Goal: Task Accomplishment & Management: Manage account settings

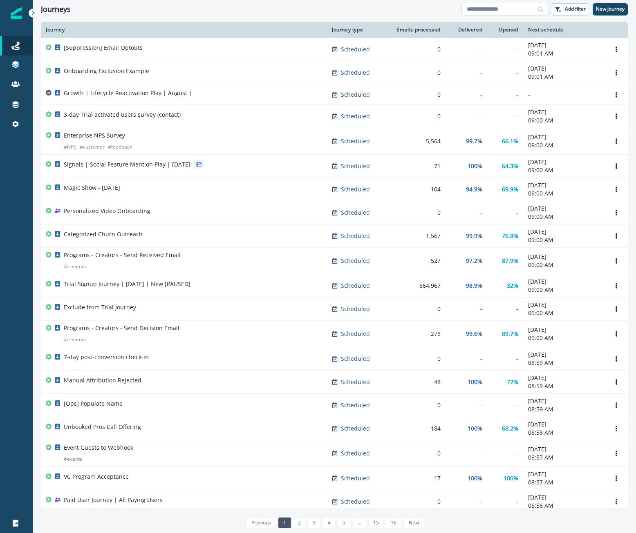
click at [519, 11] on input at bounding box center [504, 9] width 86 height 13
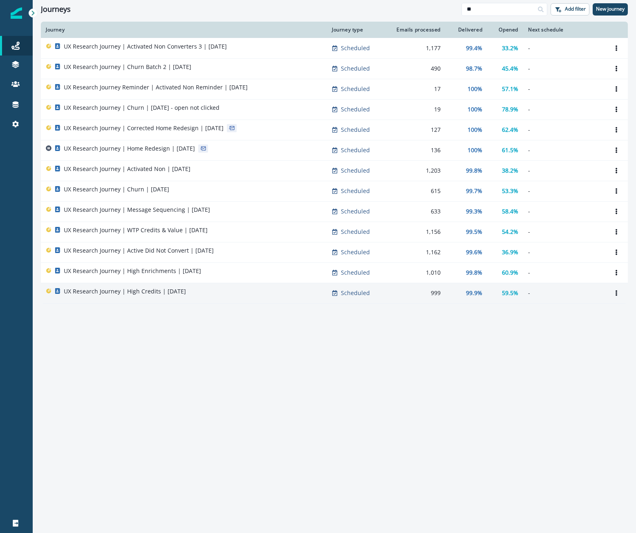
type input "**"
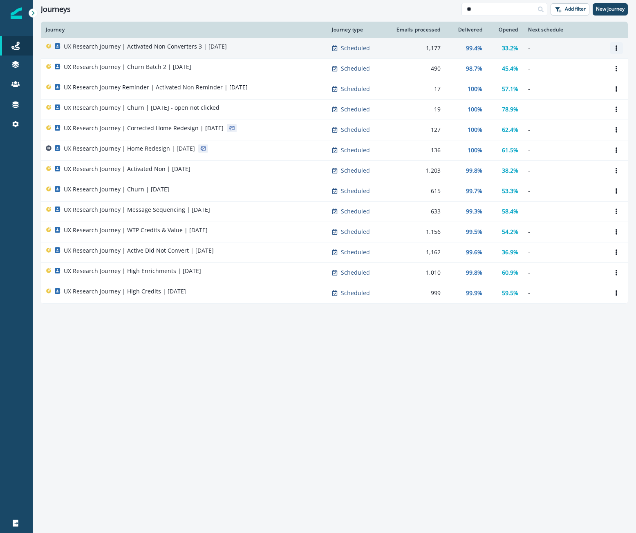
click at [617, 48] on icon "Options" at bounding box center [616, 48] width 6 height 6
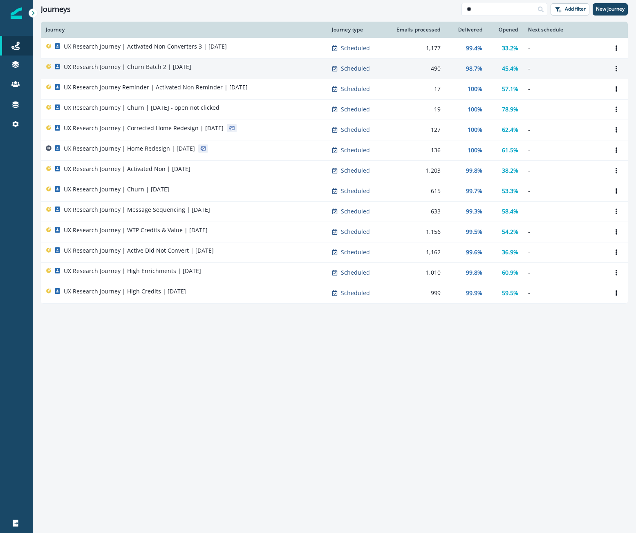
click at [167, 70] on p "UX Research Journey | Churn Batch 2 | [DATE]" at bounding box center [127, 67] width 127 height 8
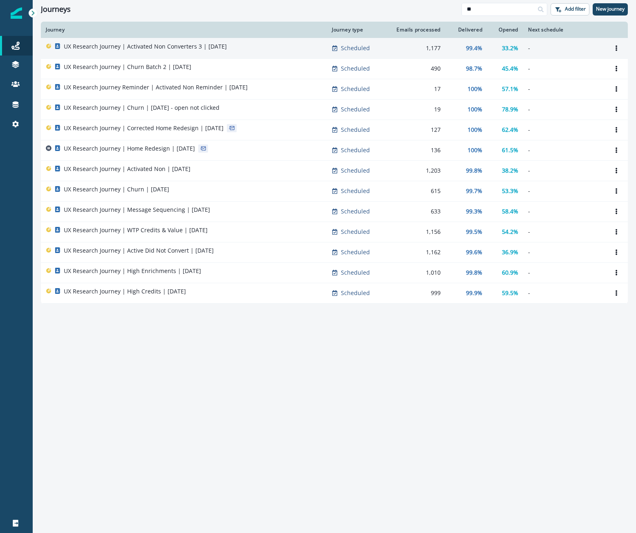
click at [166, 46] on p "UX Research Journey | Activated Non Converters 3 | [DATE]" at bounding box center [145, 46] width 163 height 8
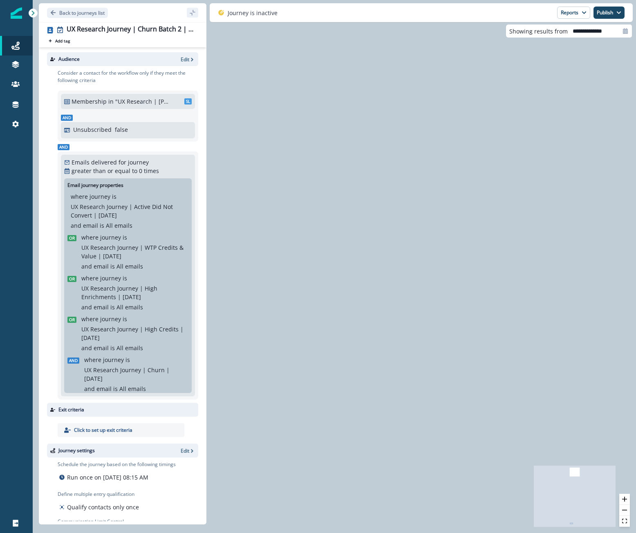
click at [563, 525] on icon "React Flow mini map" at bounding box center [574, 496] width 82 height 61
click at [568, 502] on icon "React Flow mini map" at bounding box center [574, 496] width 82 height 61
click at [82, 12] on p "Back to journeys list" at bounding box center [81, 12] width 45 height 7
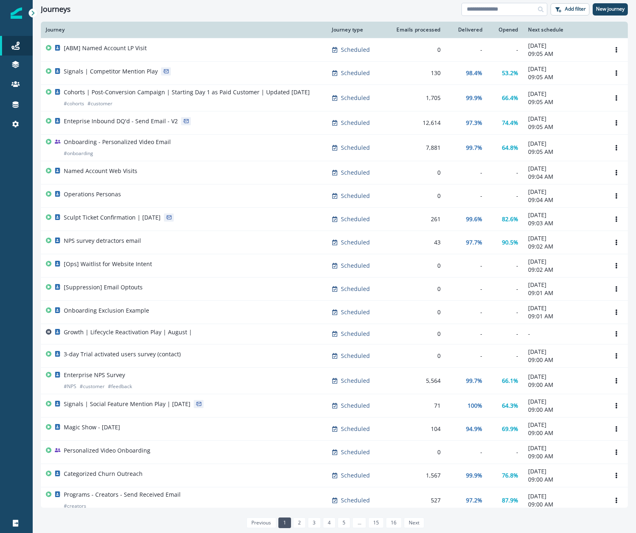
click at [513, 8] on input at bounding box center [504, 9] width 86 height 13
type input "**"
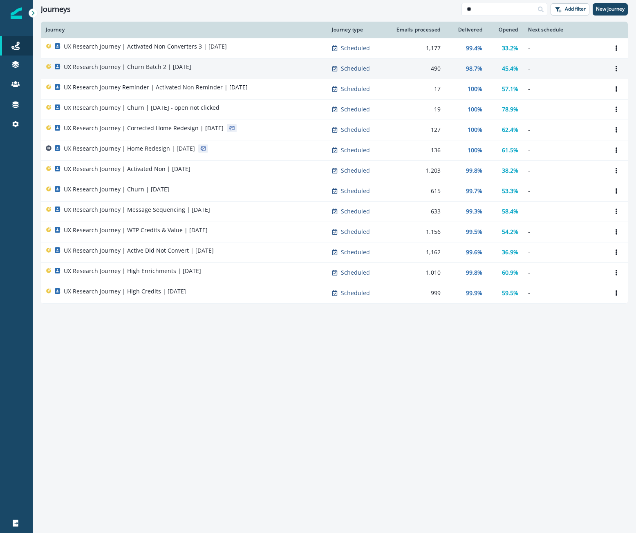
click at [158, 67] on p "UX Research Journey | Churn Batch 2 | [DATE]" at bounding box center [127, 67] width 127 height 8
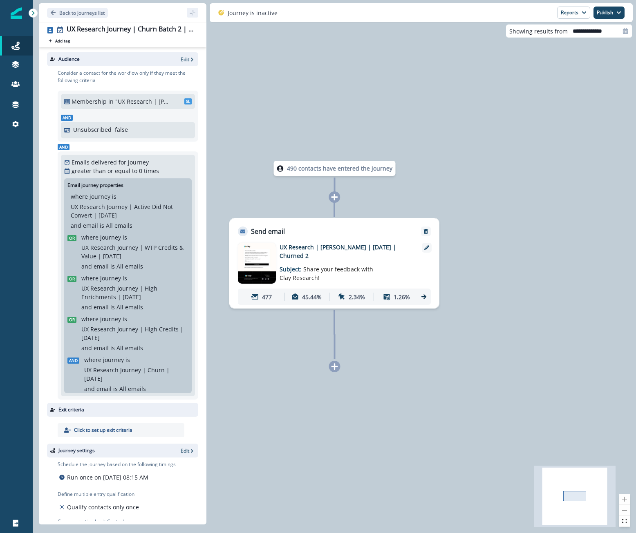
click at [440, 356] on div "490 contacts have entered the journey Send email Email asset changed, journey r…" at bounding box center [334, 266] width 603 height 533
click at [77, 12] on p "Back to journeys list" at bounding box center [81, 12] width 45 height 7
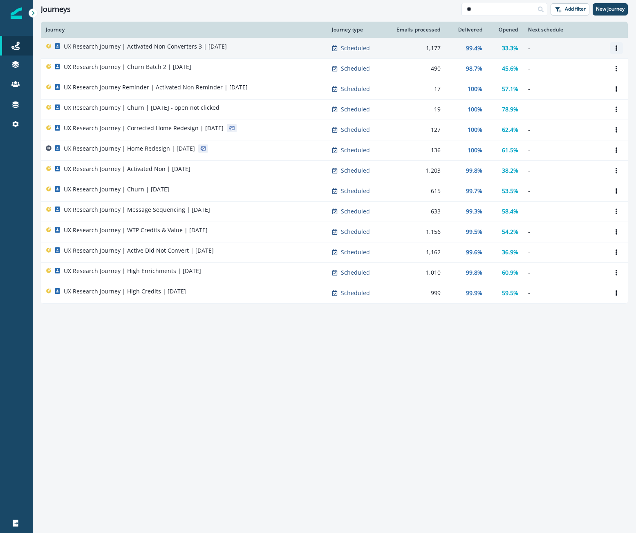
click at [615, 49] on icon "Options" at bounding box center [616, 48] width 6 height 6
click at [593, 69] on button "Clone" at bounding box center [576, 67] width 91 height 13
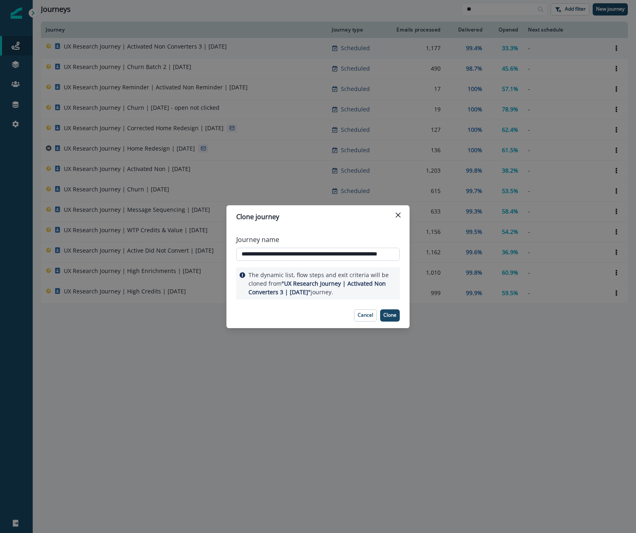
click at [298, 255] on input "**********" at bounding box center [317, 254] width 163 height 13
click at [374, 256] on input "**********" at bounding box center [317, 254] width 163 height 13
type input "**********"
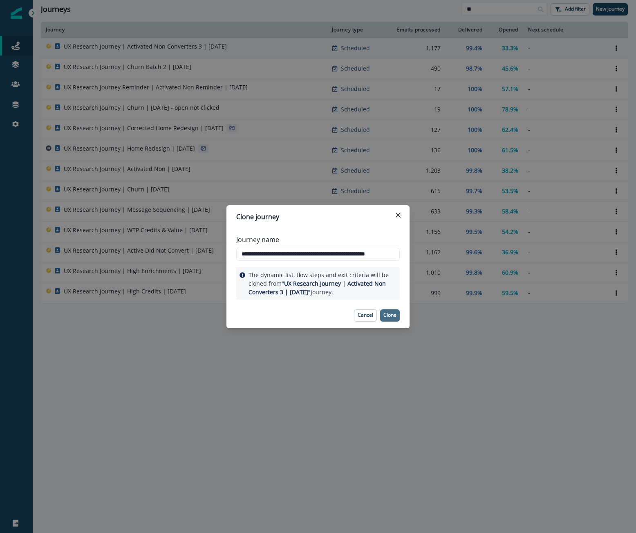
click at [394, 320] on button "Clone" at bounding box center [390, 316] width 20 height 12
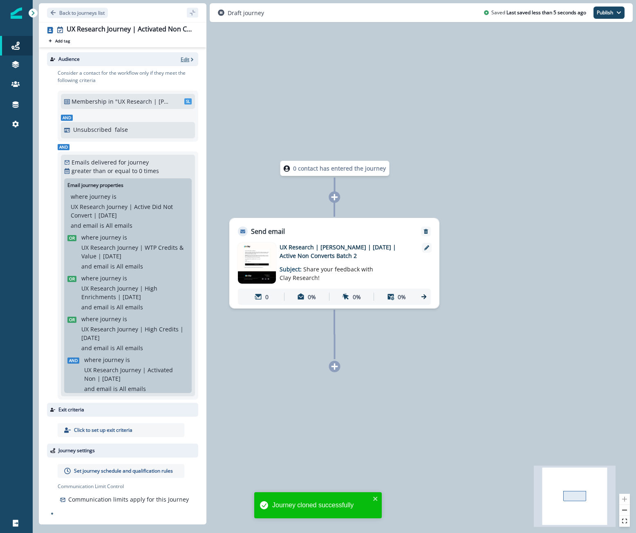
click at [188, 56] on p "Edit" at bounding box center [185, 59] width 9 height 7
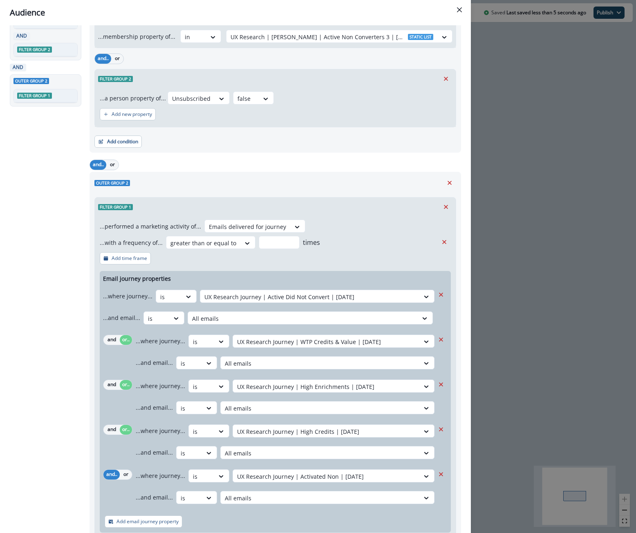
scroll to position [121, 0]
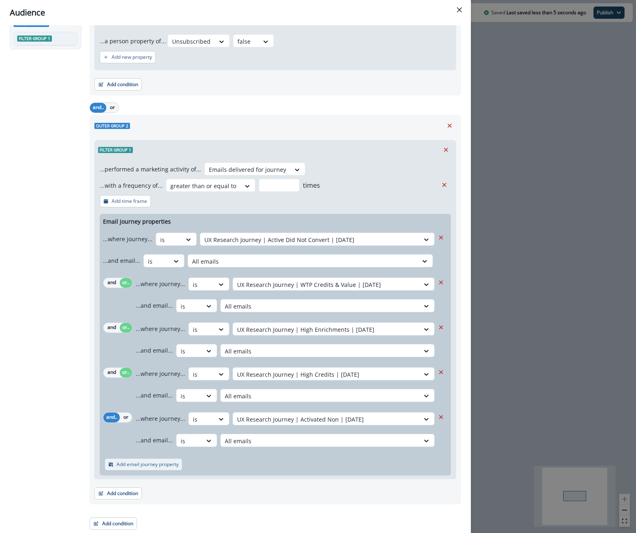
click at [152, 462] on p "Add email journey property" at bounding box center [147, 465] width 62 height 6
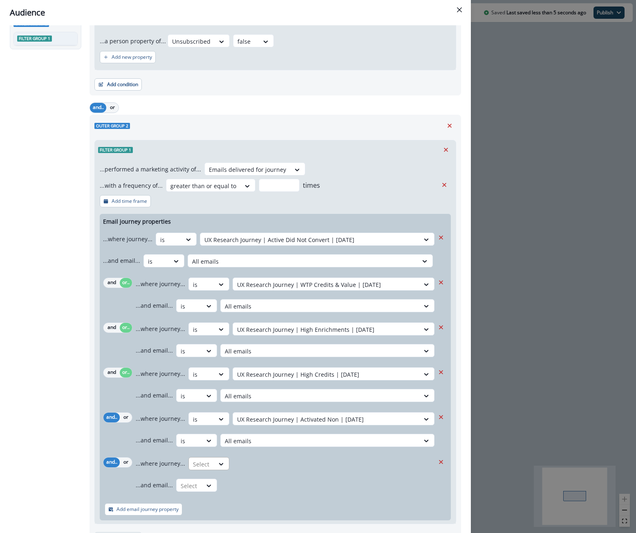
click at [181, 247] on div "Select" at bounding box center [168, 239] width 25 height 13
click at [221, 498] on div "is" at bounding box center [224, 498] width 76 height 15
click at [125, 414] on button "or" at bounding box center [126, 418] width 12 height 10
click at [124, 462] on button "or" at bounding box center [126, 463] width 12 height 10
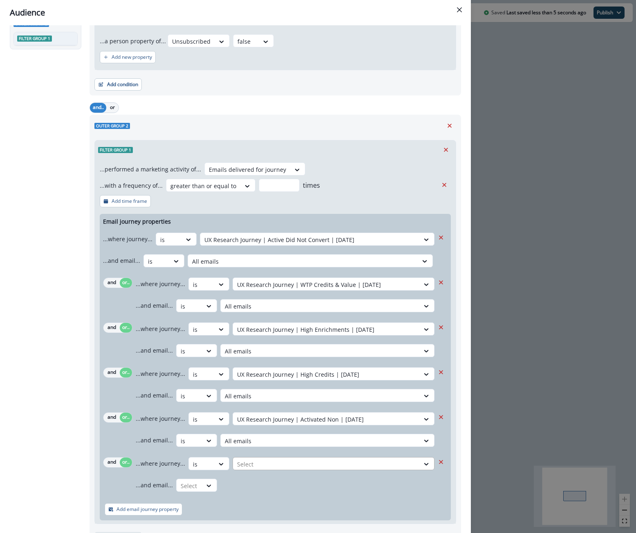
click at [274, 245] on div at bounding box center [309, 240] width 211 height 10
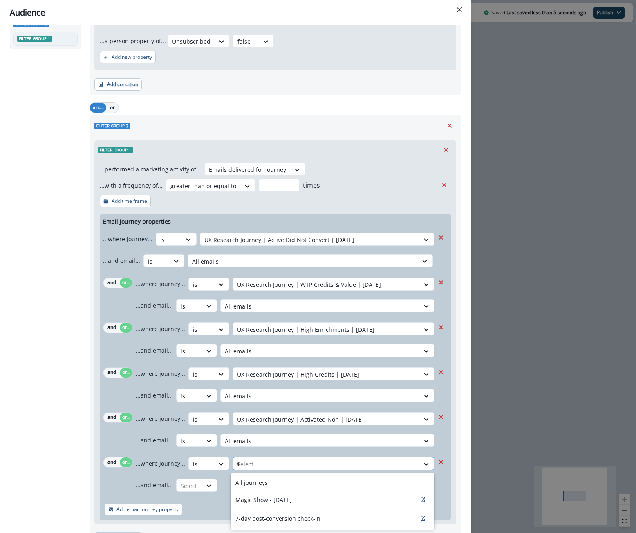
type input "**"
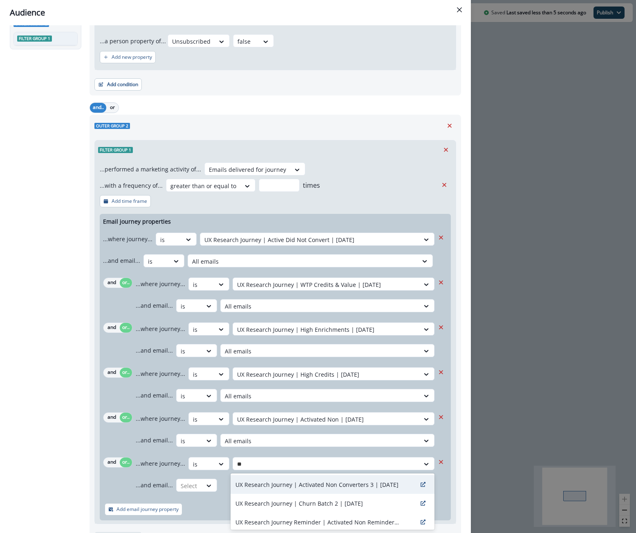
click at [326, 480] on div "UX Research Journey | Activated Non Converters 3 | [DATE]" at bounding box center [332, 484] width 204 height 19
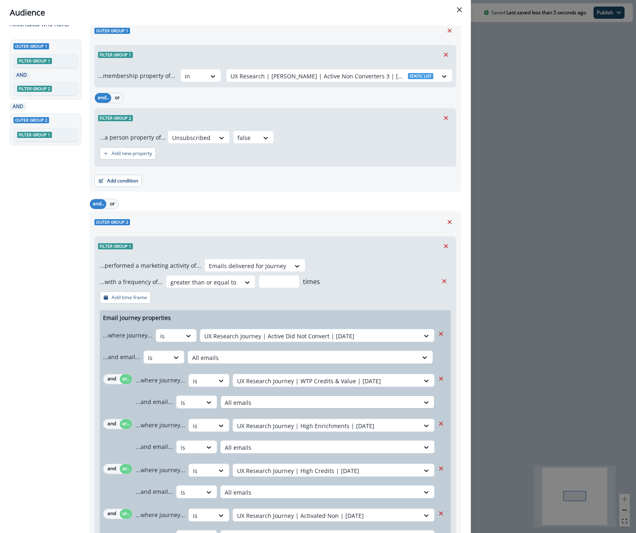
scroll to position [166, 0]
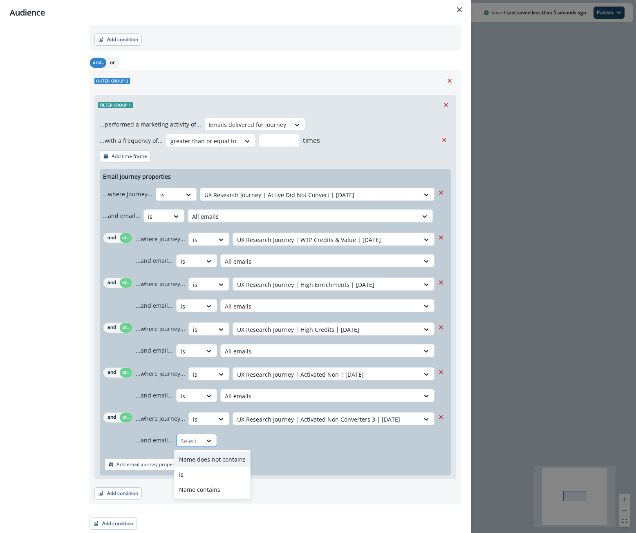
click at [182, 437] on div at bounding box center [189, 441] width 17 height 10
click at [193, 469] on div "is" at bounding box center [212, 474] width 76 height 15
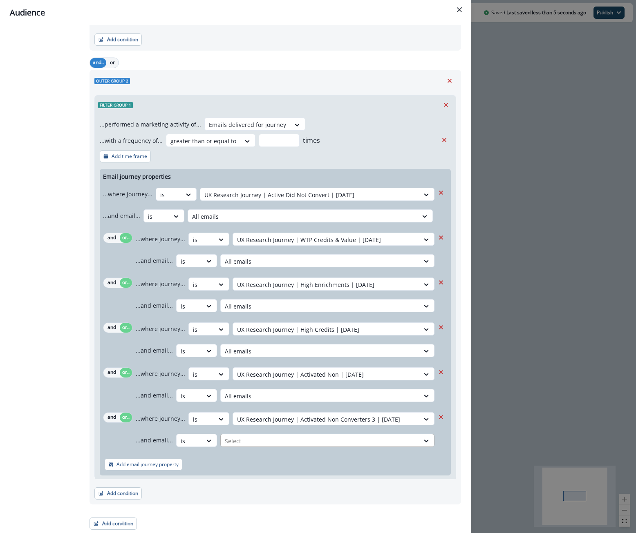
click at [266, 202] on div "Select" at bounding box center [309, 194] width 219 height 13
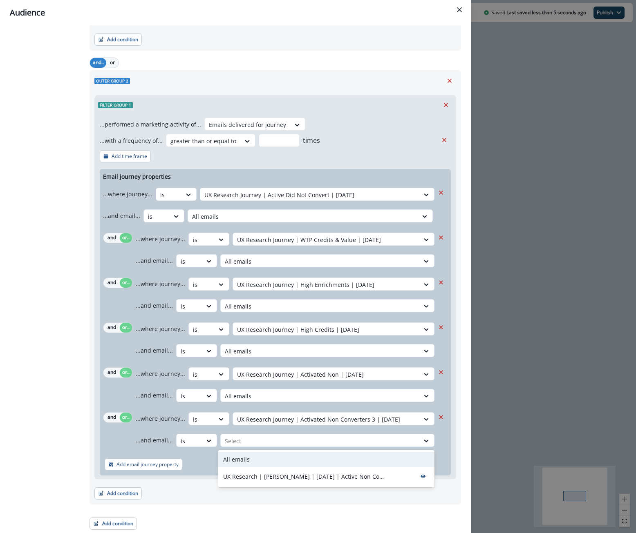
click at [267, 459] on div "All emails" at bounding box center [326, 459] width 216 height 15
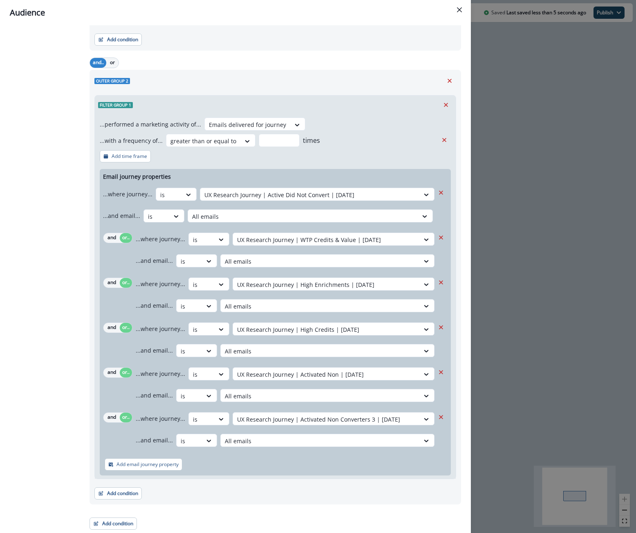
click at [258, 468] on div "Add email journey property" at bounding box center [275, 465] width 351 height 22
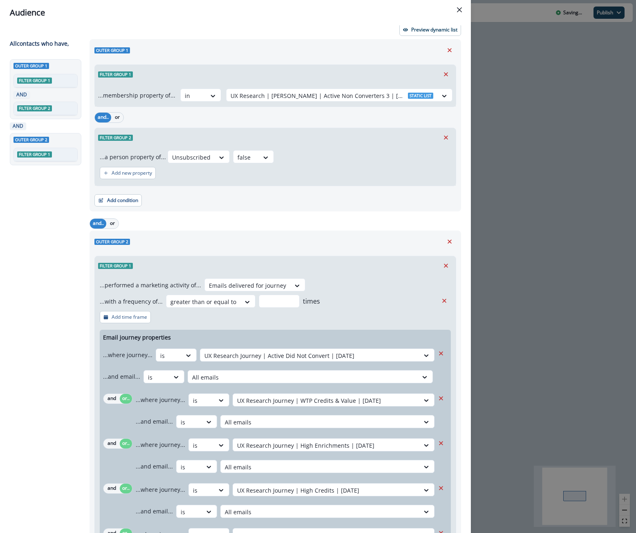
scroll to position [0, 0]
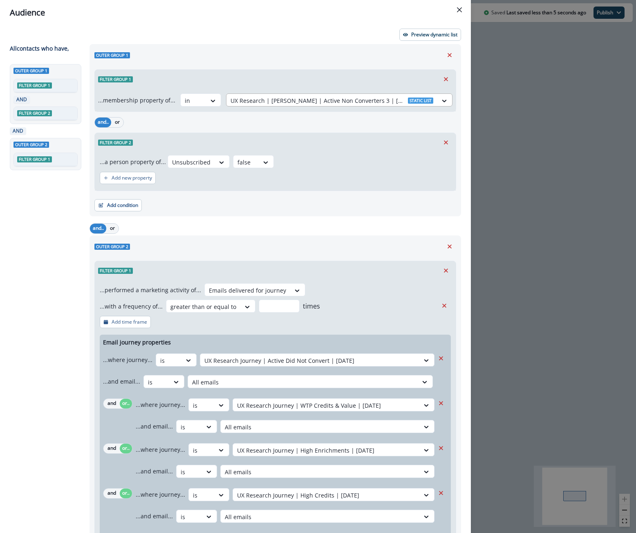
click at [253, 96] on div at bounding box center [331, 101] width 203 height 10
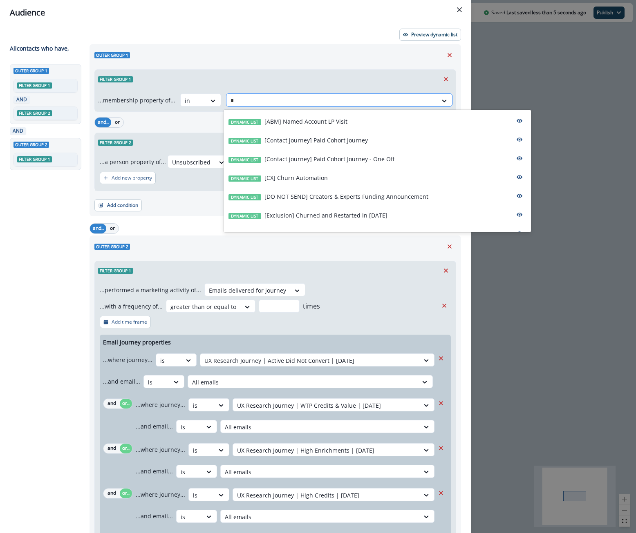
type input "**"
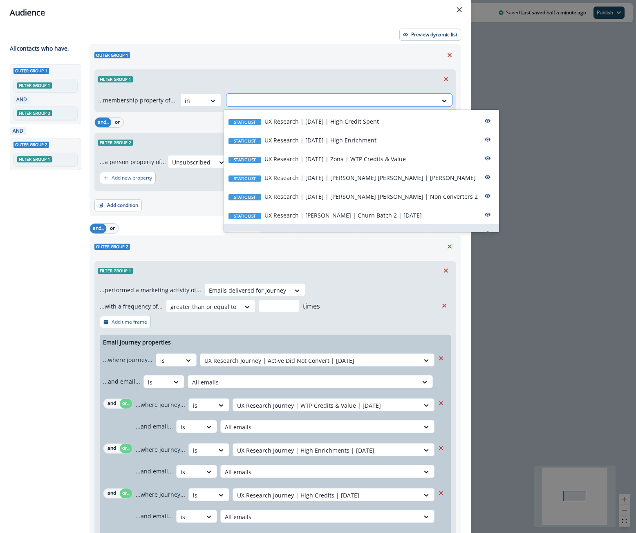
click at [346, 98] on div at bounding box center [331, 101] width 203 height 10
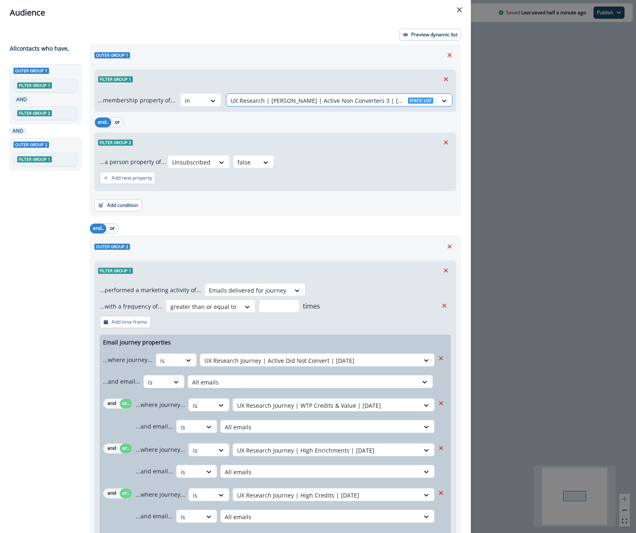
click at [346, 98] on div at bounding box center [331, 101] width 203 height 10
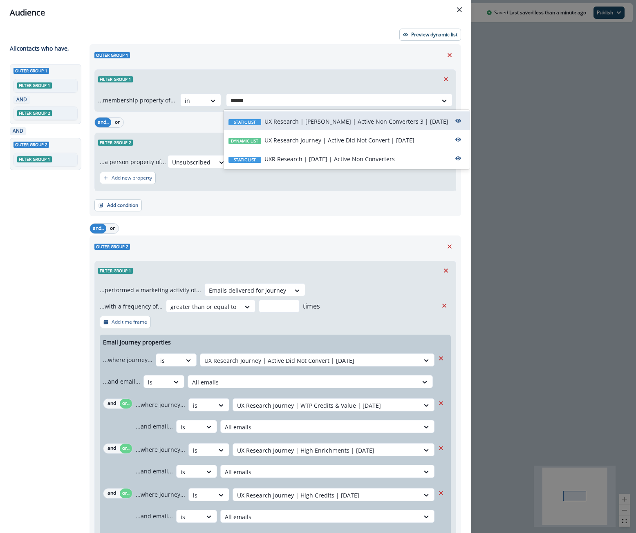
type input "******"
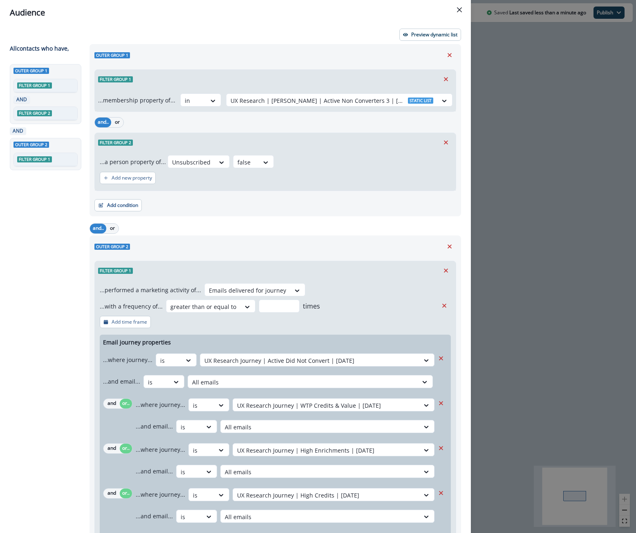
click at [572, 102] on div "Audience Preview dynamic list All contact s who have, Outer group 1 Filter grou…" at bounding box center [318, 266] width 636 height 533
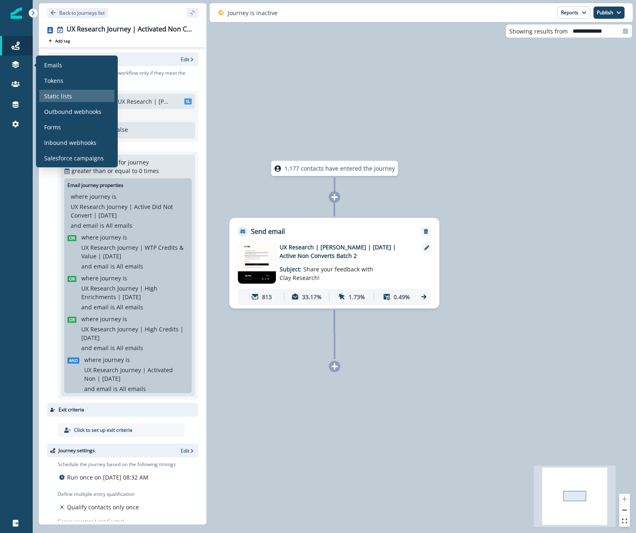
click at [67, 97] on p "Static lists" at bounding box center [58, 96] width 28 height 9
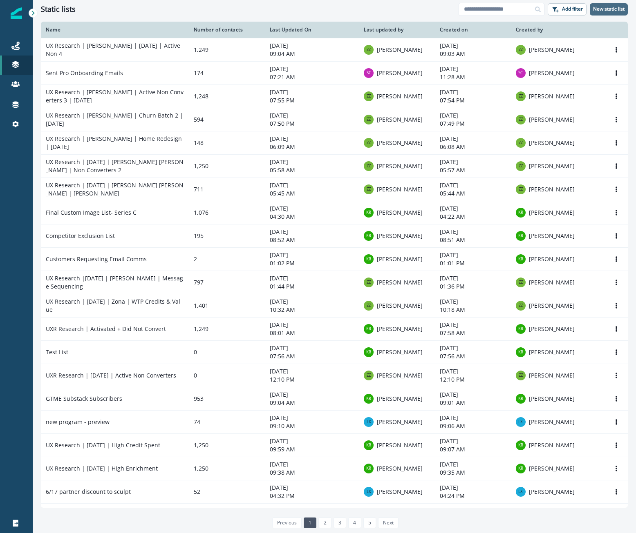
click at [611, 9] on p "New static list" at bounding box center [608, 9] width 31 height 6
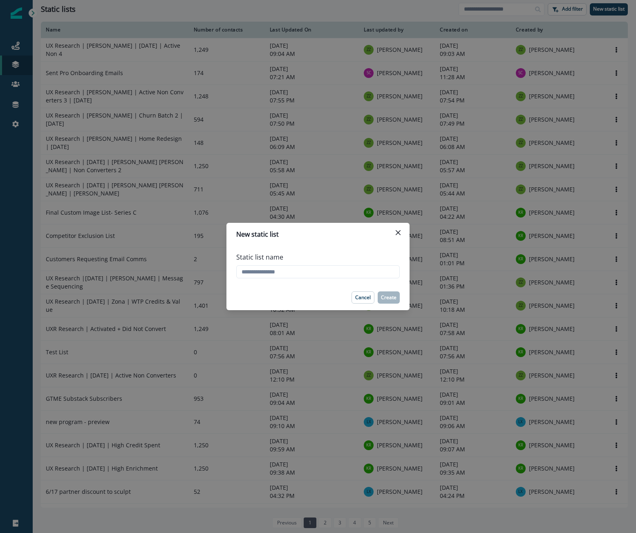
type input "*"
type input "**********"
click at [382, 295] on p "Create" at bounding box center [389, 298] width 16 height 6
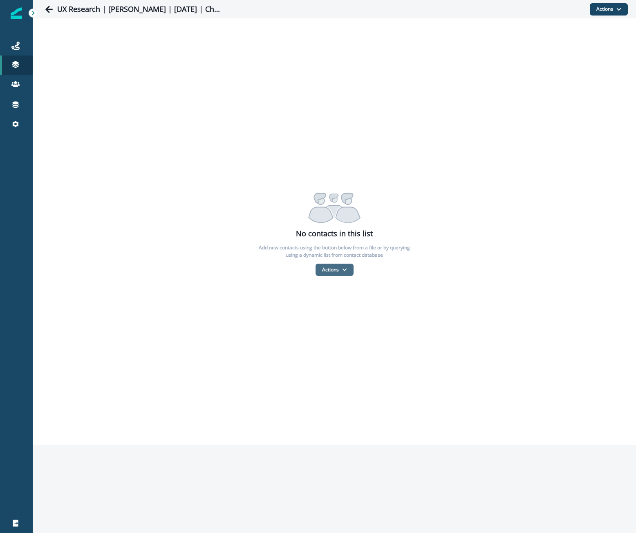
click at [338, 271] on button "Actions" at bounding box center [334, 270] width 38 height 12
click at [351, 301] on button "From a CSV file" at bounding box center [352, 304] width 73 height 13
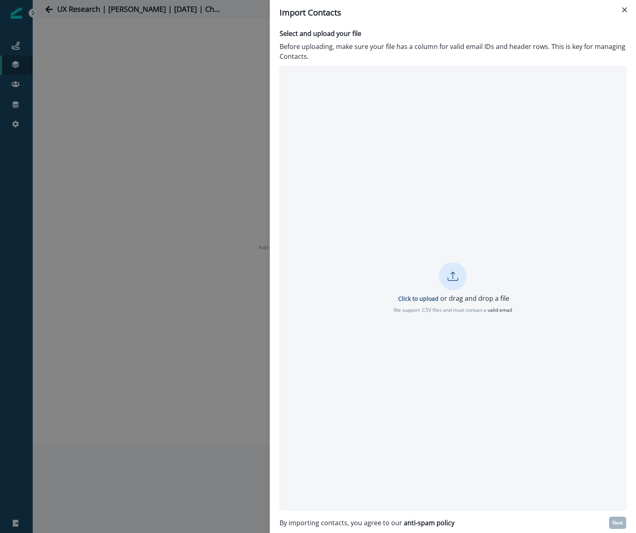
drag, startPoint x: 459, startPoint y: 266, endPoint x: 447, endPoint y: 268, distance: 12.0
click at [447, 268] on div at bounding box center [453, 277] width 28 height 28
click at [620, 524] on p "Next" at bounding box center [617, 523] width 11 height 6
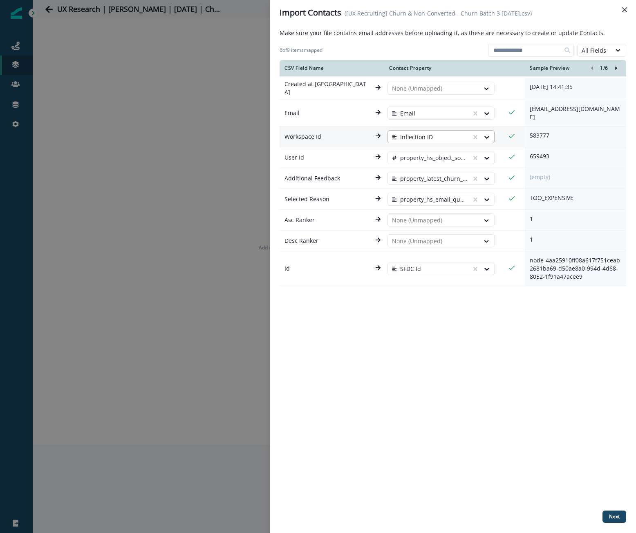
click at [475, 135] on div at bounding box center [482, 137] width 23 height 13
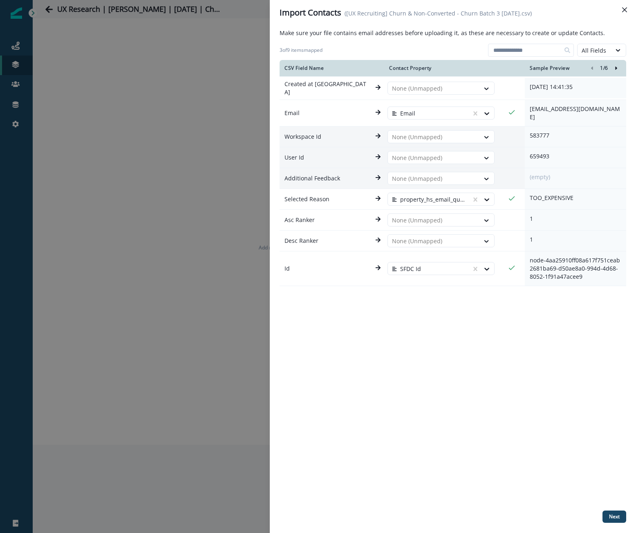
drag, startPoint x: 474, startPoint y: 172, endPoint x: 476, endPoint y: 193, distance: 20.9
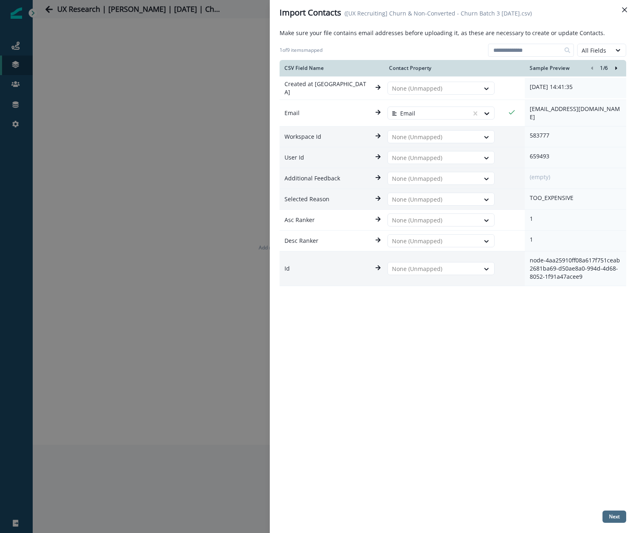
click at [614, 521] on button "Next" at bounding box center [614, 517] width 24 height 12
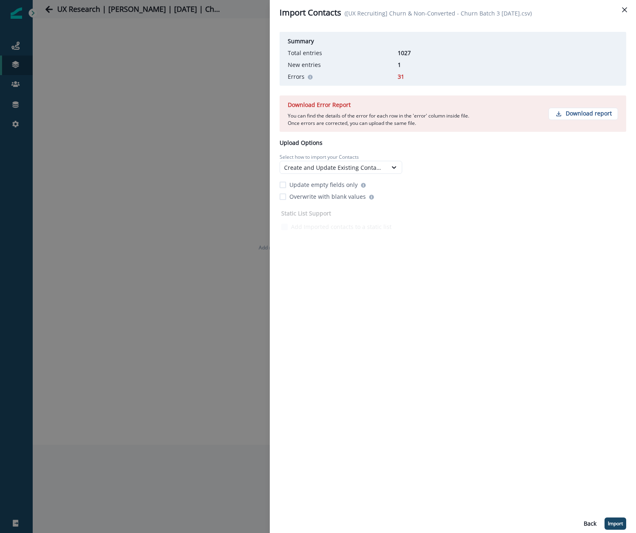
click at [301, 184] on p "Update empty fields only" at bounding box center [323, 185] width 68 height 9
click at [617, 523] on p "Import" at bounding box center [614, 524] width 15 height 6
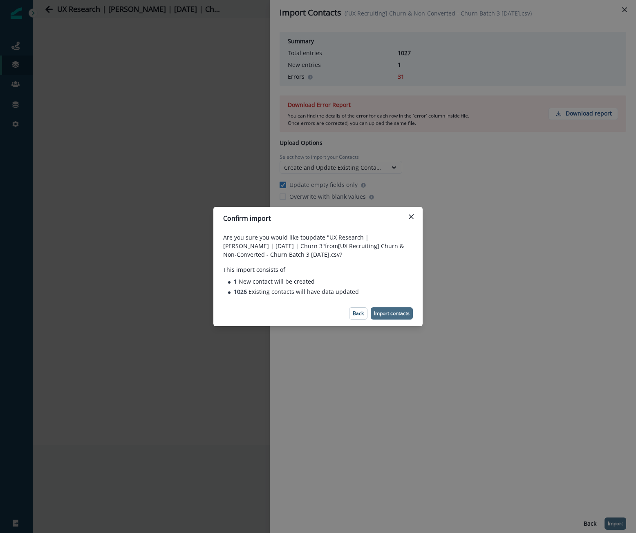
click at [394, 316] on p "Import contacts" at bounding box center [392, 314] width 36 height 6
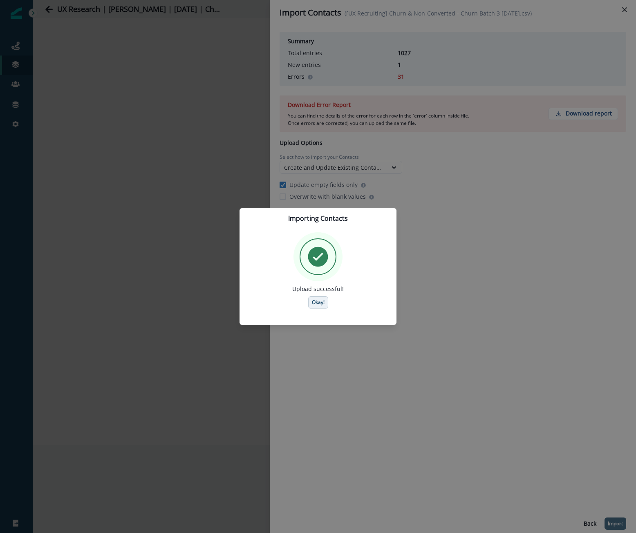
click at [314, 297] on button "Okay!" at bounding box center [318, 303] width 20 height 12
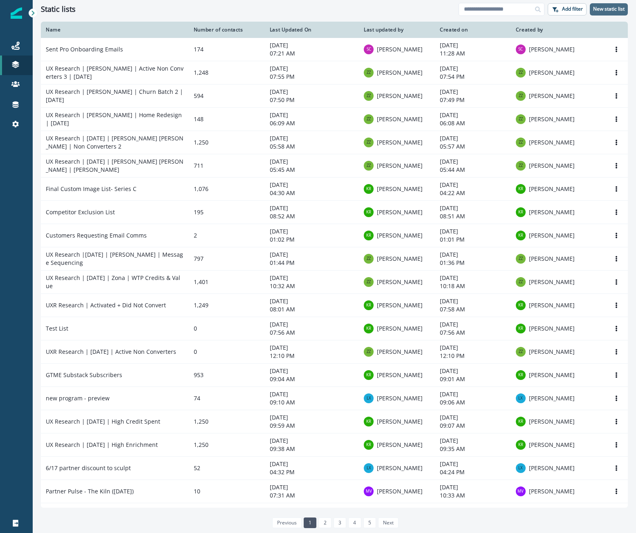
click at [608, 8] on p "New static list" at bounding box center [608, 9] width 31 height 6
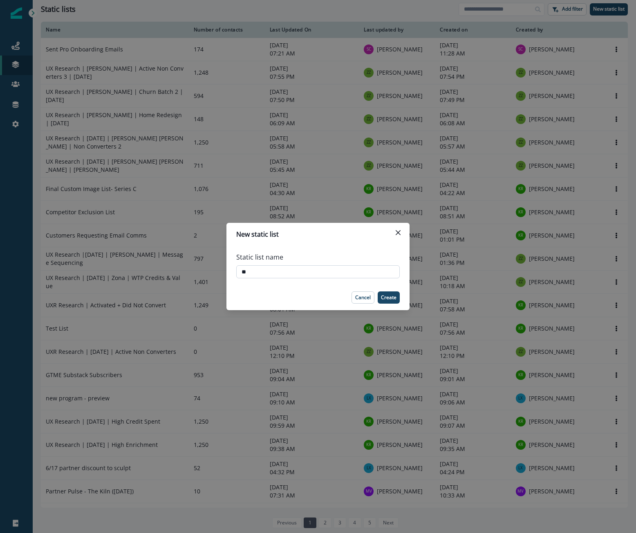
type input "*"
type input "**********"
click at [387, 301] on button "Create" at bounding box center [388, 298] width 22 height 12
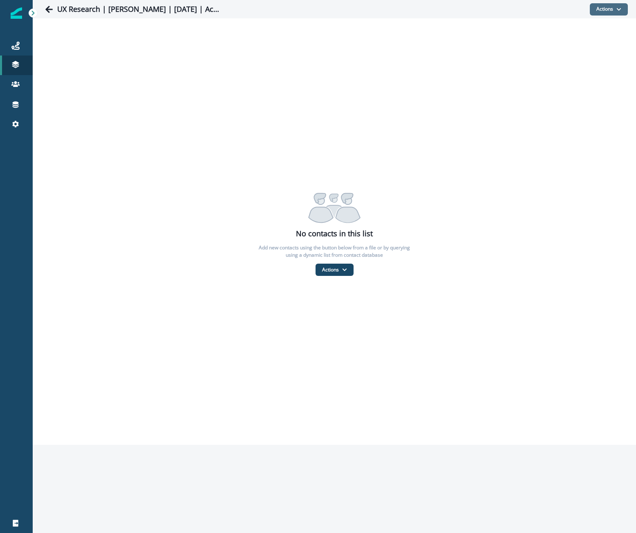
click at [602, 12] on button "Actions" at bounding box center [608, 9] width 38 height 12
click at [590, 44] on button "From a CSV file" at bounding box center [590, 44] width 73 height 13
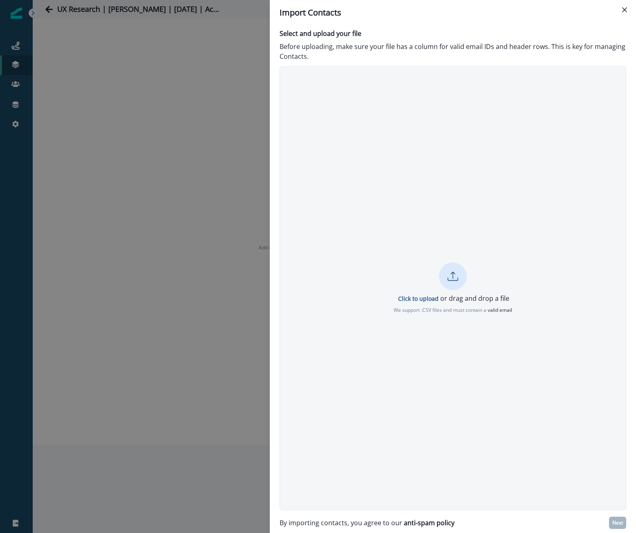
click at [453, 280] on icon at bounding box center [452, 276] width 11 height 11
click at [622, 518] on button "Next" at bounding box center [617, 523] width 17 height 12
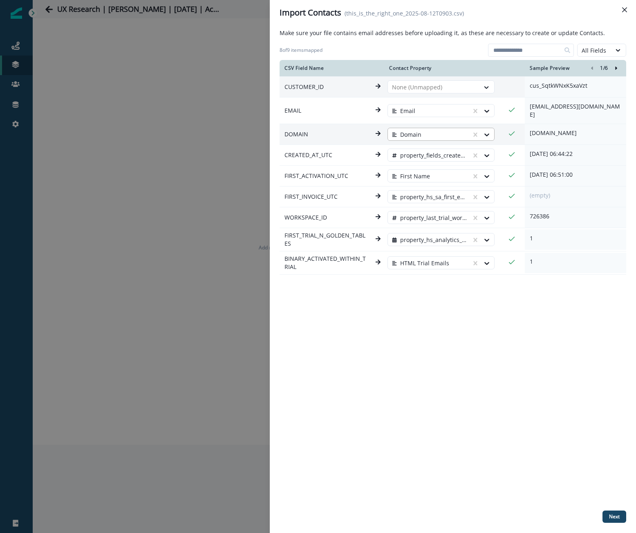
click at [471, 129] on div "Domain" at bounding box center [429, 134] width 83 height 13
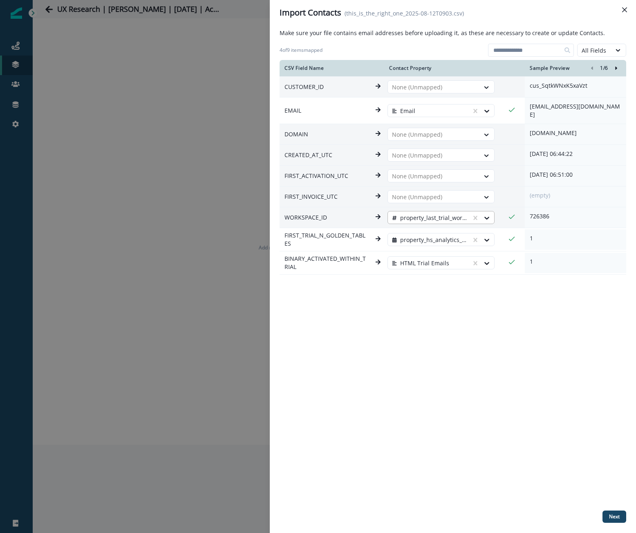
click at [473, 218] on div at bounding box center [482, 218] width 23 height 13
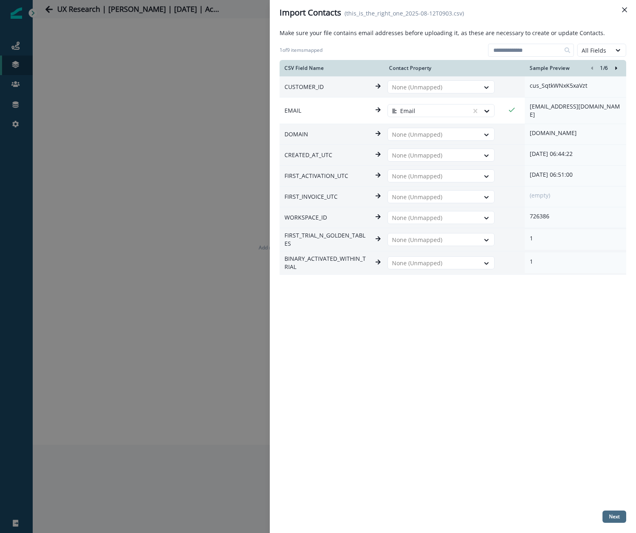
click at [612, 516] on p "Next" at bounding box center [614, 517] width 11 height 6
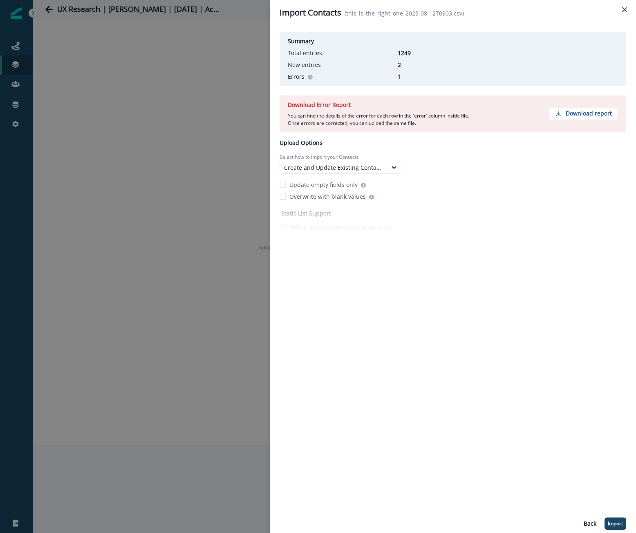
click at [332, 184] on p "Update empty fields only" at bounding box center [323, 185] width 68 height 9
click at [618, 526] on p "Import" at bounding box center [614, 524] width 15 height 6
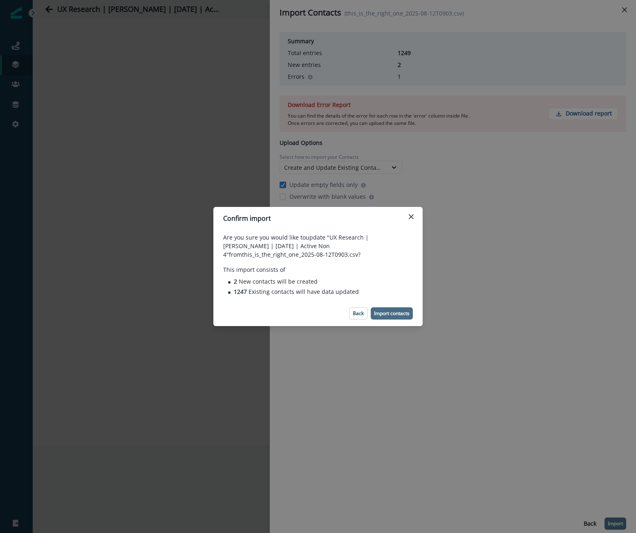
click at [386, 311] on p "Import contacts" at bounding box center [392, 314] width 36 height 6
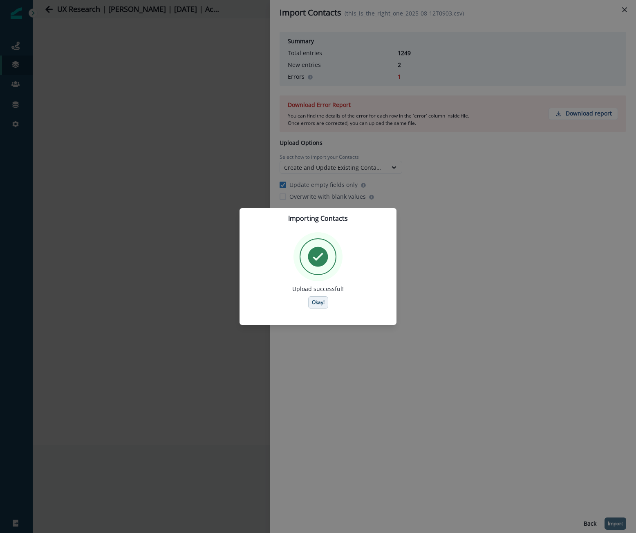
click at [308, 304] on button "Okay!" at bounding box center [318, 303] width 20 height 12
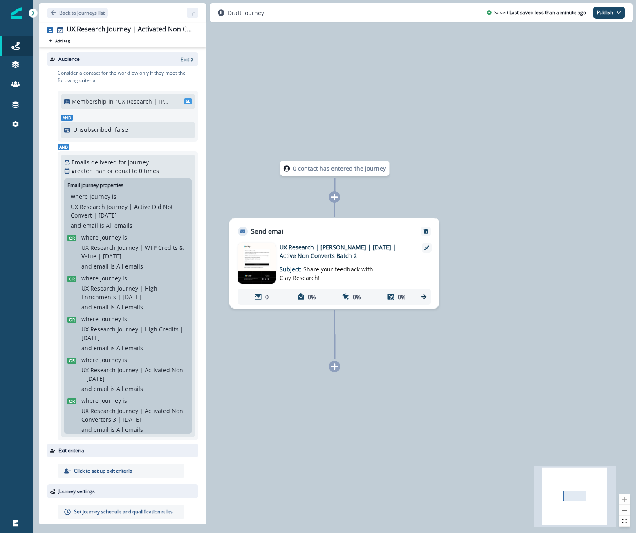
click at [116, 100] on p ""UX Research | [PERSON_NAME] | Active Non Converters 3 | [DATE]"" at bounding box center [142, 101] width 55 height 9
click at [185, 56] on p "Edit" at bounding box center [185, 59] width 9 height 7
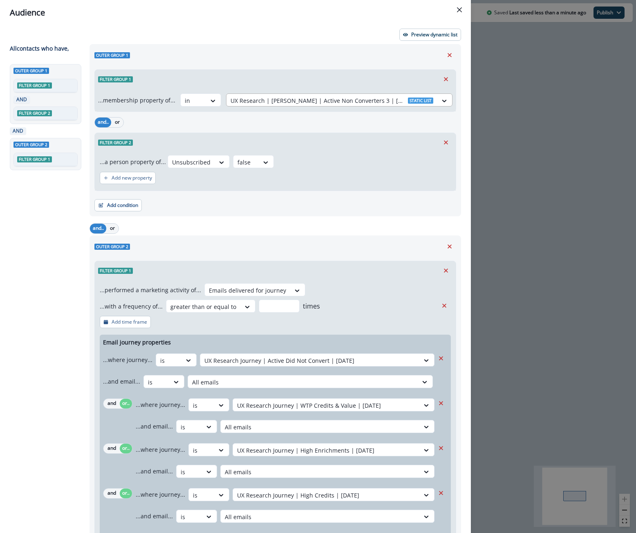
click at [287, 102] on div at bounding box center [331, 101] width 203 height 10
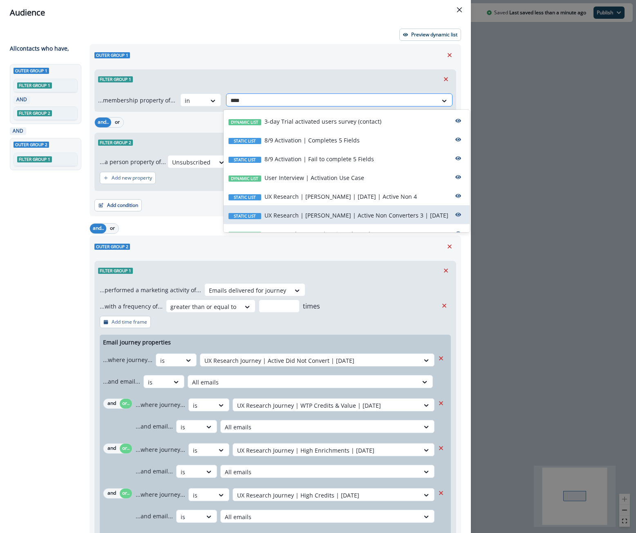
type input "*****"
click at [316, 191] on div "Static list UX Research | [PERSON_NAME] | [DATE] | Active Non 4" at bounding box center [346, 196] width 246 height 19
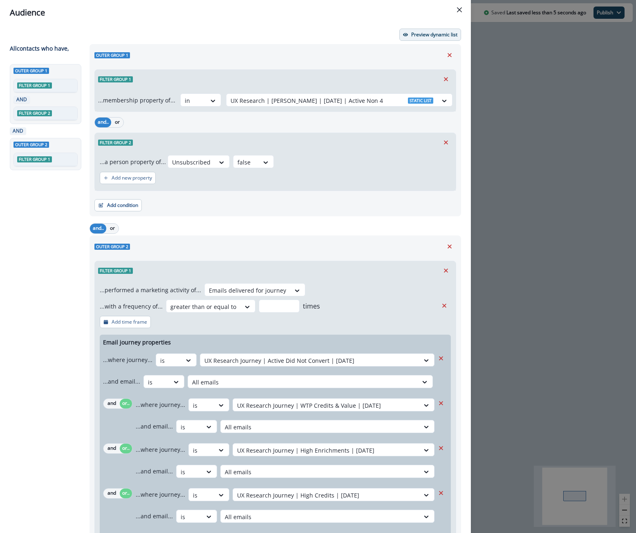
click at [422, 29] on button "Preview dynamic list" at bounding box center [430, 35] width 62 height 12
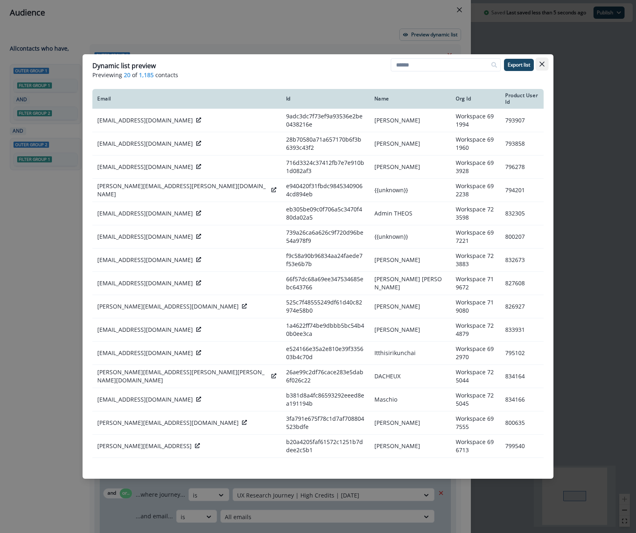
click at [542, 68] on button "Close" at bounding box center [541, 64] width 13 height 13
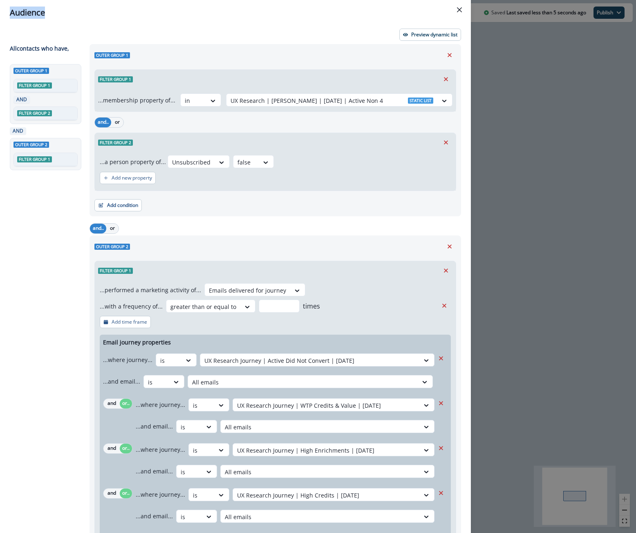
click at [542, 68] on div "Audience Preview dynamic list All contact s who have, Outer group 1 Filter grou…" at bounding box center [318, 266] width 636 height 533
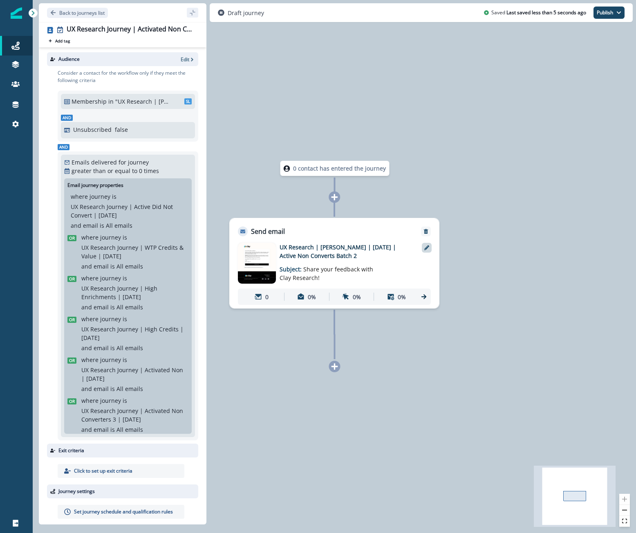
click at [427, 248] on icon at bounding box center [426, 247] width 5 height 5
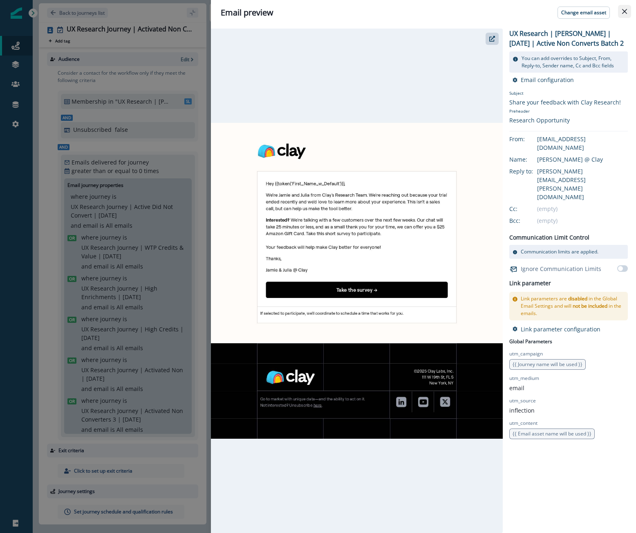
click at [619, 10] on button "Close" at bounding box center [624, 11] width 13 height 13
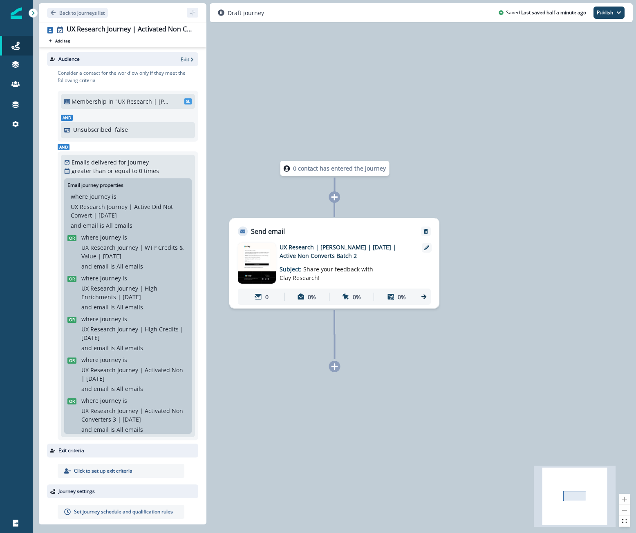
click at [430, 125] on div "0 contact has entered the journey Send email Email asset changed, journey repor…" at bounding box center [334, 266] width 603 height 533
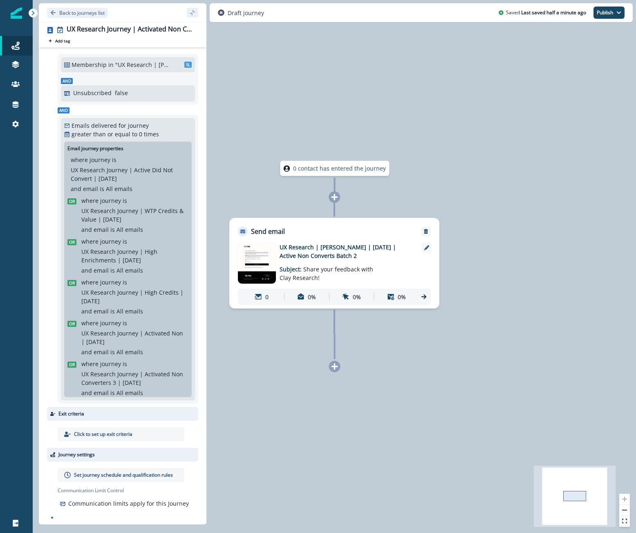
scroll to position [38, 0]
click at [131, 474] on p "Set journey schedule and qualification rules" at bounding box center [123, 474] width 99 height 7
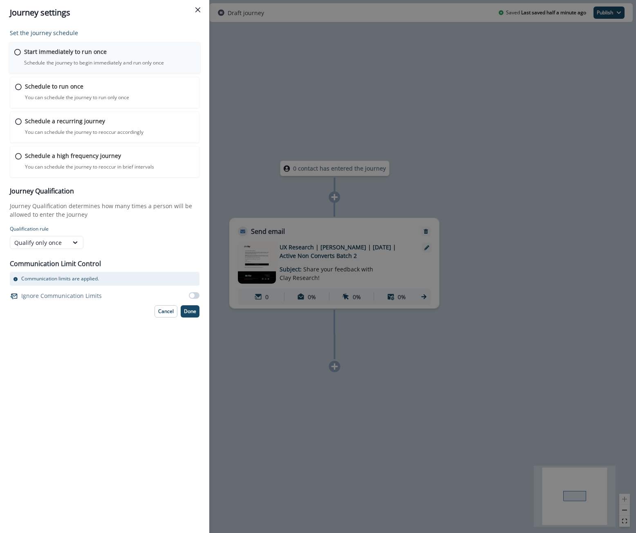
click at [112, 50] on div "Start immediately to run once Schedule the journey to begin immediately and run…" at bounding box center [109, 56] width 171 height 19
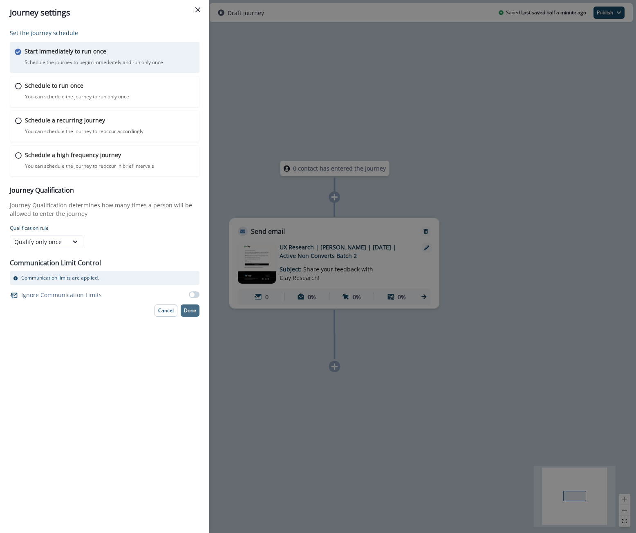
click at [188, 310] on p "Done" at bounding box center [190, 311] width 12 height 6
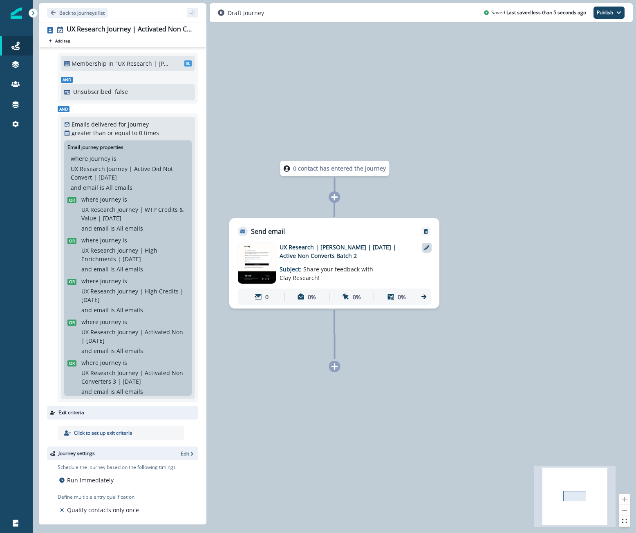
click at [424, 249] on icon at bounding box center [426, 247] width 5 height 5
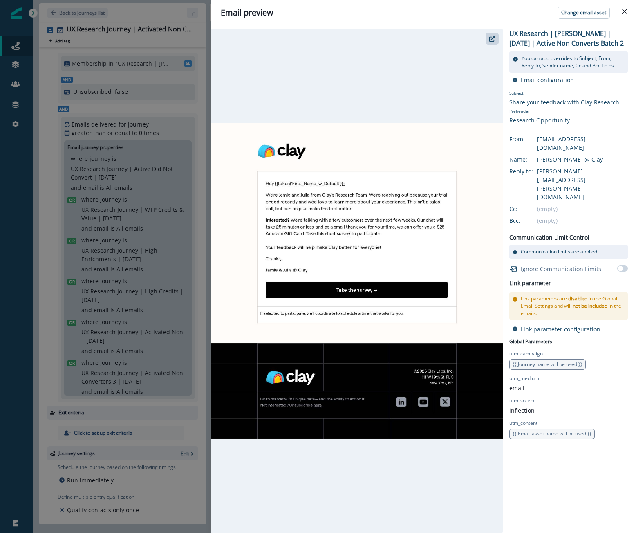
click at [402, 234] on img at bounding box center [357, 281] width 292 height 317
click at [622, 16] on button "Close" at bounding box center [624, 11] width 13 height 13
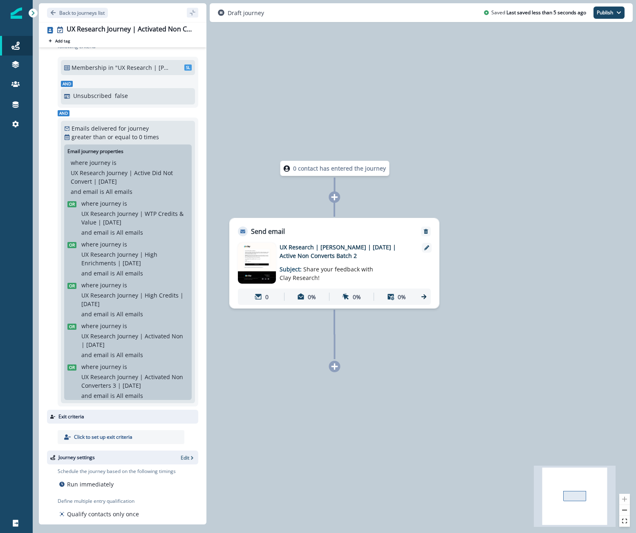
scroll to position [0, 0]
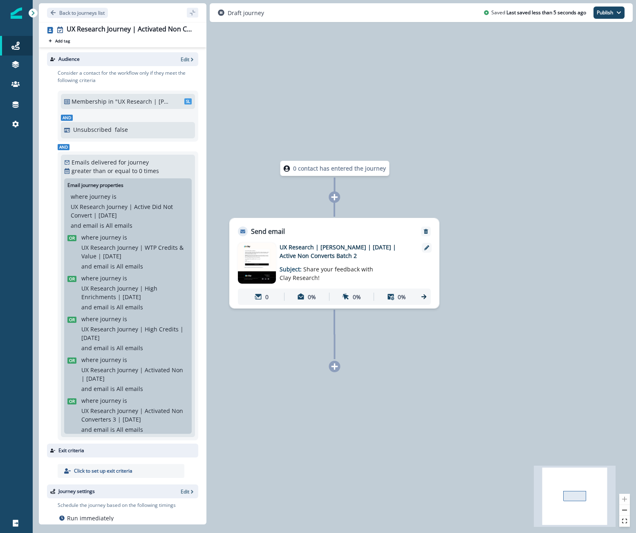
click at [360, 257] on p "UX Research | [PERSON_NAME] | [DATE] | Active Non Converts Batch 2" at bounding box center [344, 251] width 131 height 17
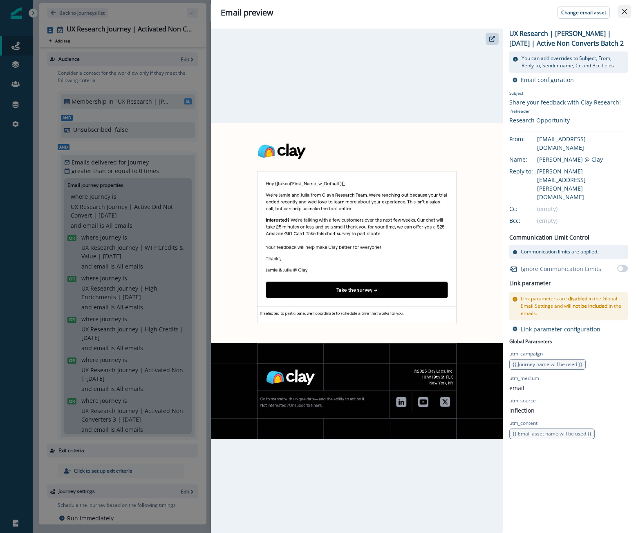
click at [624, 15] on button "Close" at bounding box center [624, 11] width 13 height 13
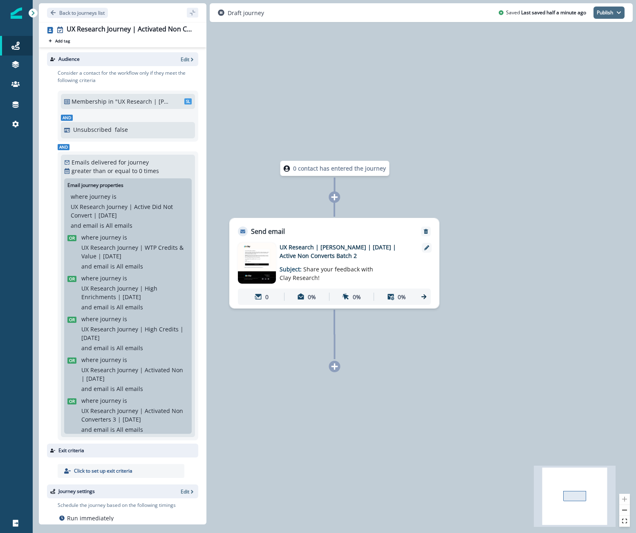
click at [614, 13] on button "Publish" at bounding box center [608, 13] width 31 height 12
click at [599, 33] on button "as active journey" at bounding box center [578, 33] width 91 height 15
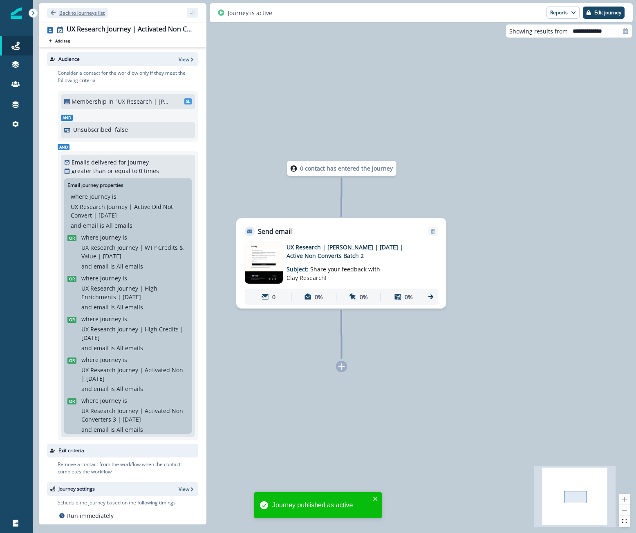
click at [77, 11] on p "Back to journeys list" at bounding box center [81, 12] width 45 height 7
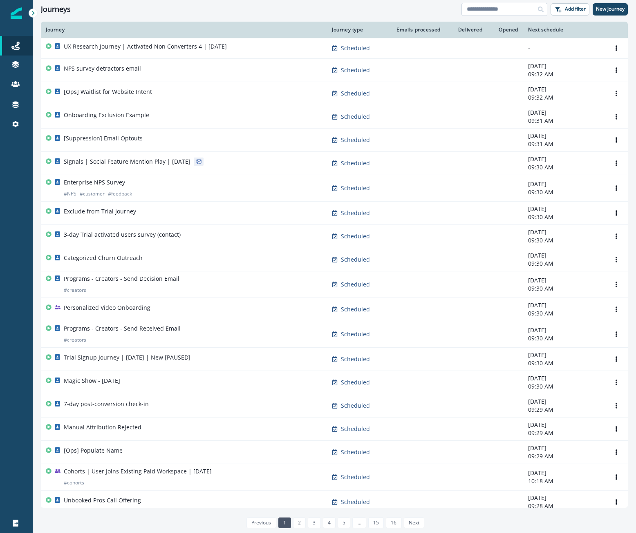
click at [485, 5] on input at bounding box center [504, 9] width 86 height 13
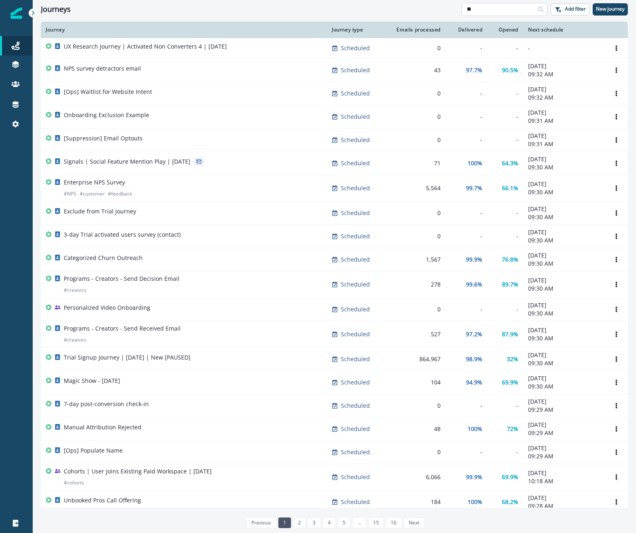
type input "**"
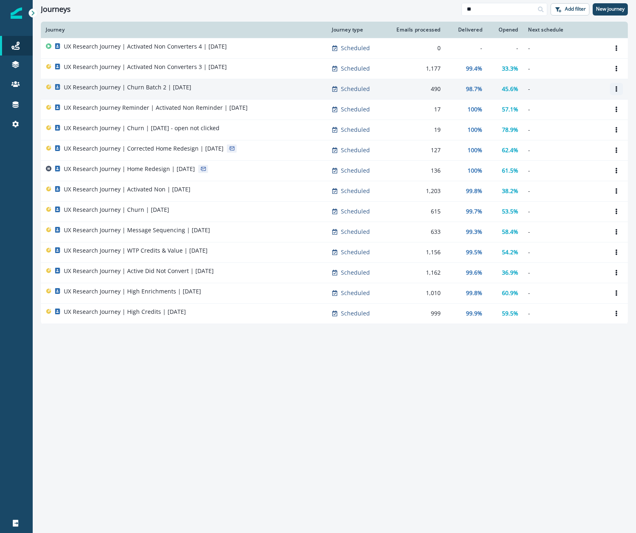
click at [612, 89] on button "Options" at bounding box center [615, 89] width 13 height 12
click at [582, 108] on button "Clone" at bounding box center [576, 108] width 91 height 13
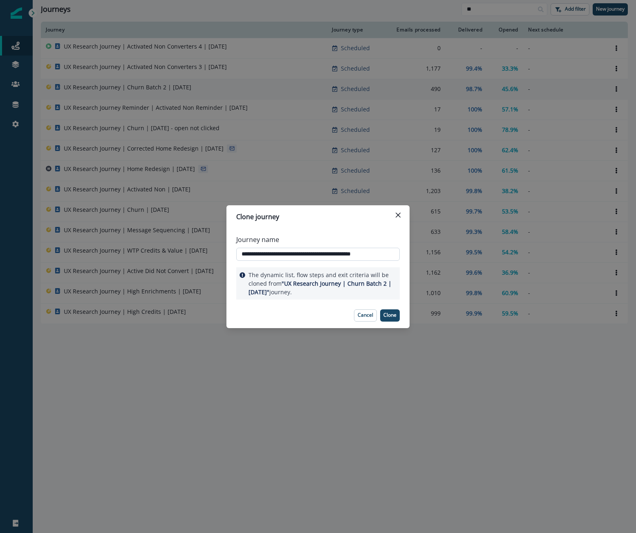
click at [338, 254] on input "**********" at bounding box center [317, 254] width 163 height 13
type input "**********"
click at [392, 315] on p "Clone" at bounding box center [389, 315] width 13 height 6
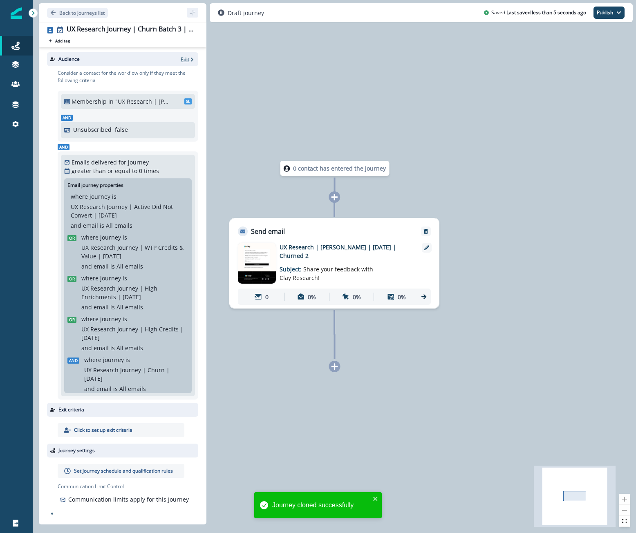
click at [187, 57] on p "Edit" at bounding box center [185, 59] width 9 height 7
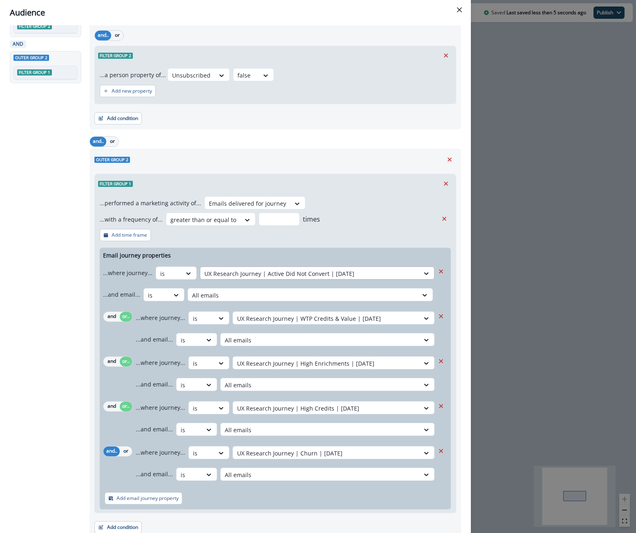
scroll to position [121, 0]
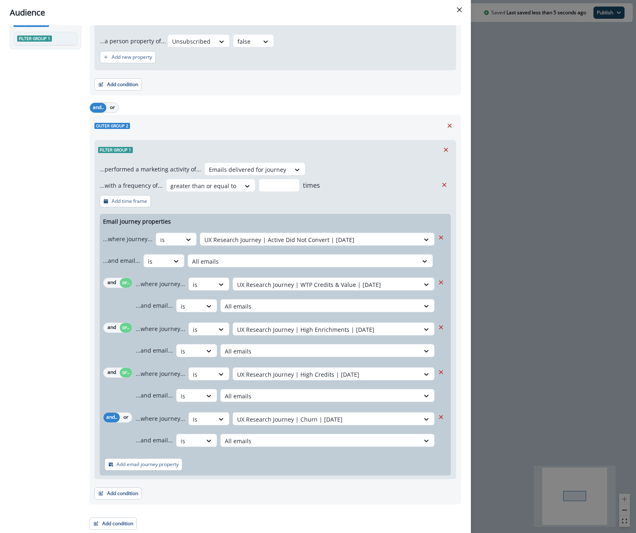
click at [133, 417] on div "and.. or ...where journey... is UX Research Journey | Churn | [DATE] ...and ema…" at bounding box center [275, 430] width 351 height 42
click at [130, 417] on button "or" at bounding box center [126, 418] width 12 height 10
click at [146, 464] on p "Add email journey property" at bounding box center [147, 465] width 62 height 6
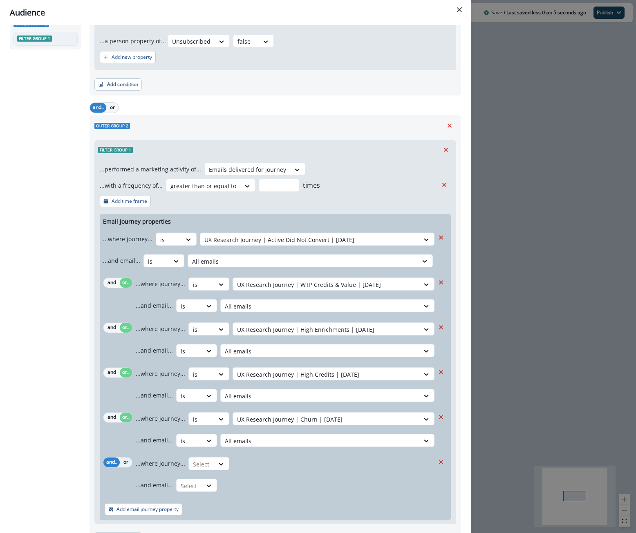
click at [123, 461] on button "or" at bounding box center [126, 463] width 12 height 10
click at [195, 466] on div at bounding box center [201, 465] width 17 height 10
click at [224, 503] on div "is" at bounding box center [224, 498] width 76 height 15
click at [273, 245] on div at bounding box center [309, 240] width 211 height 10
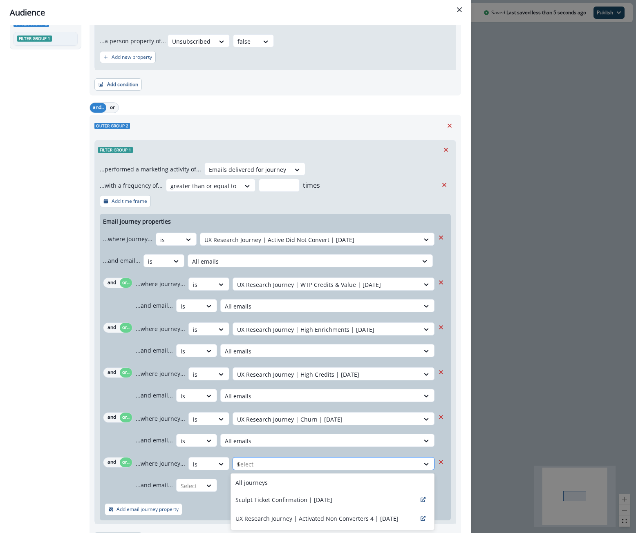
type input "**"
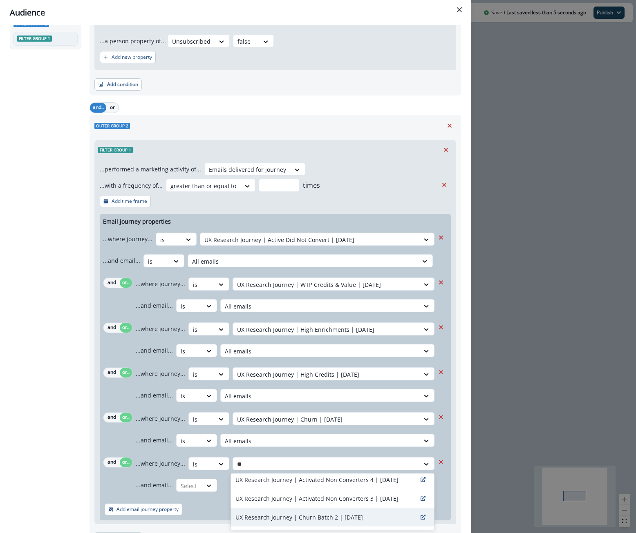
scroll to position [16, 0]
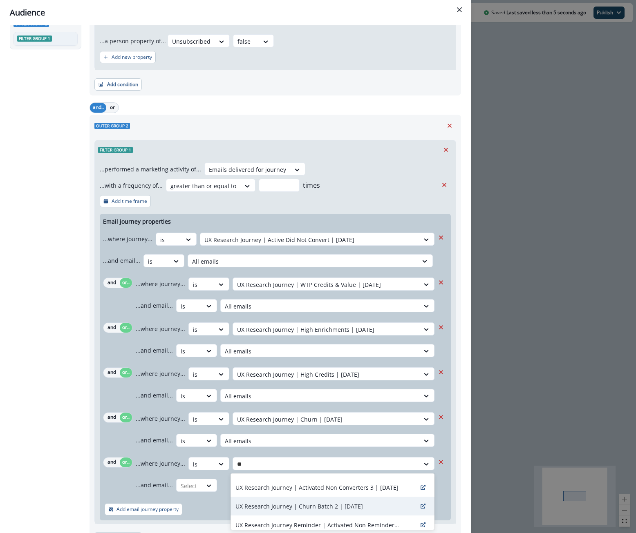
click at [352, 507] on p "UX Research Journey | Churn Batch 2 | [DATE]" at bounding box center [298, 506] width 127 height 9
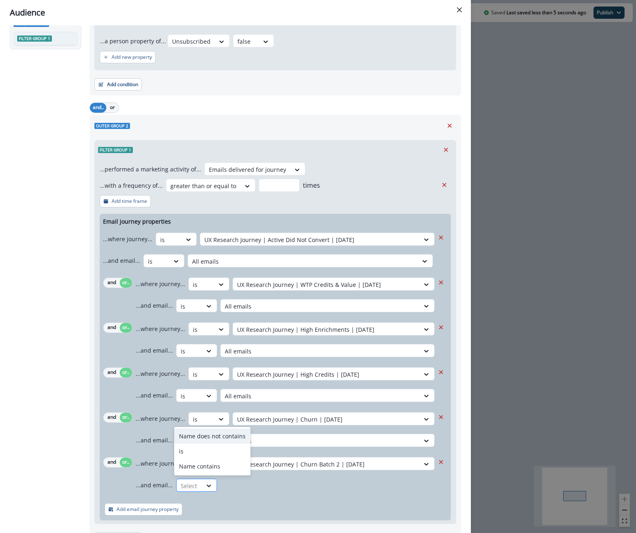
click at [197, 487] on div "Select" at bounding box center [188, 486] width 25 height 13
click at [209, 451] on div "is" at bounding box center [212, 451] width 76 height 15
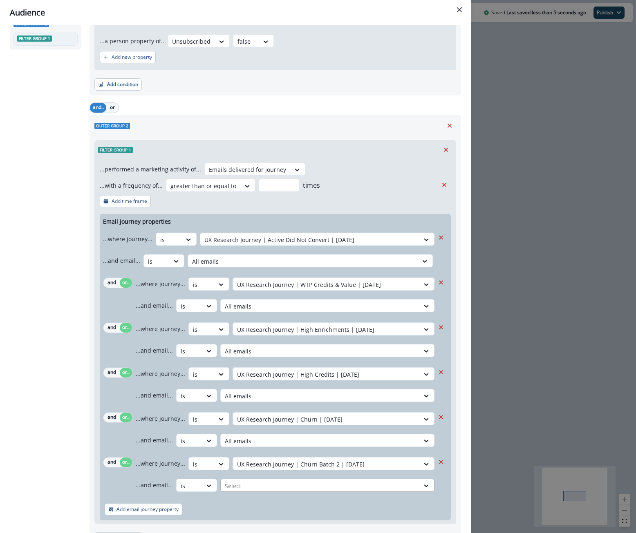
click at [270, 245] on div at bounding box center [309, 240] width 211 height 10
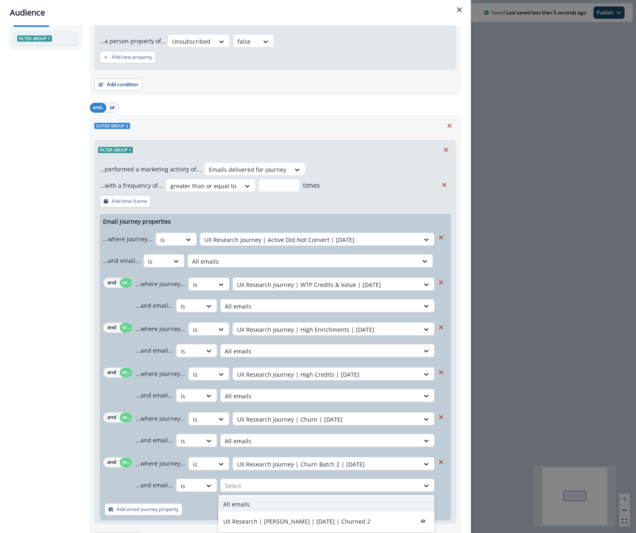
click at [271, 499] on div "All emails" at bounding box center [326, 504] width 216 height 15
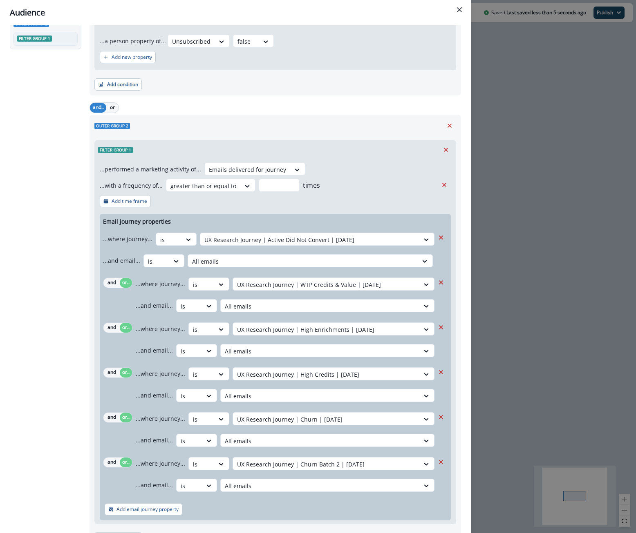
scroll to position [0, 0]
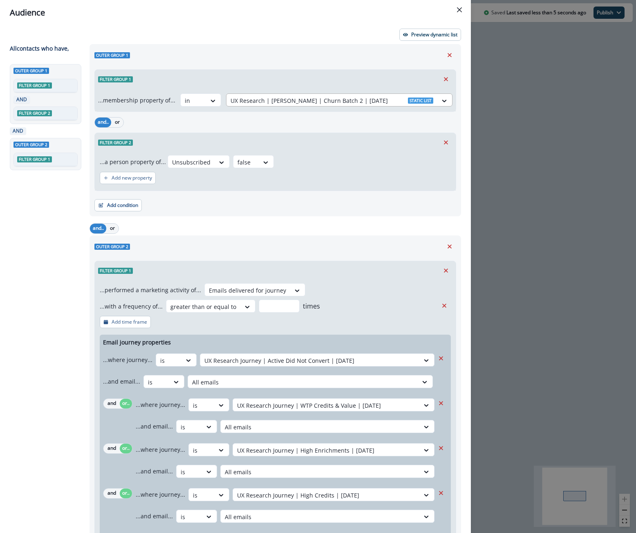
click at [298, 99] on div at bounding box center [331, 101] width 203 height 10
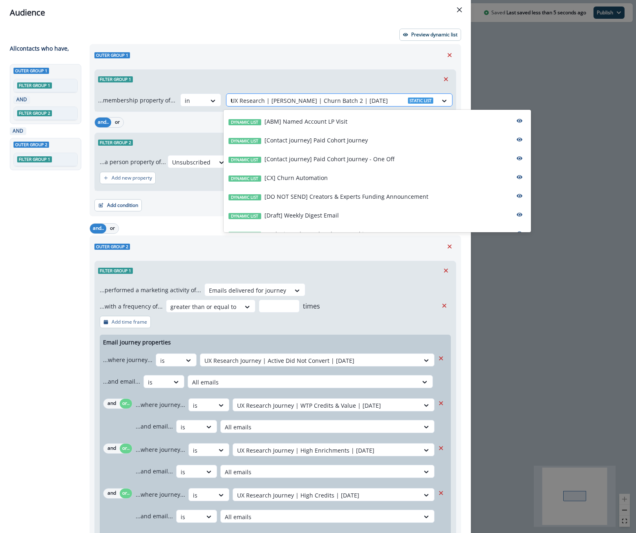
type input "**"
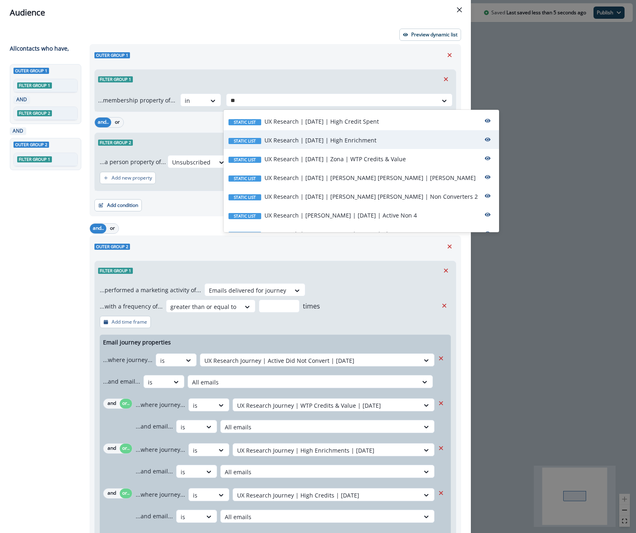
scroll to position [25, 0]
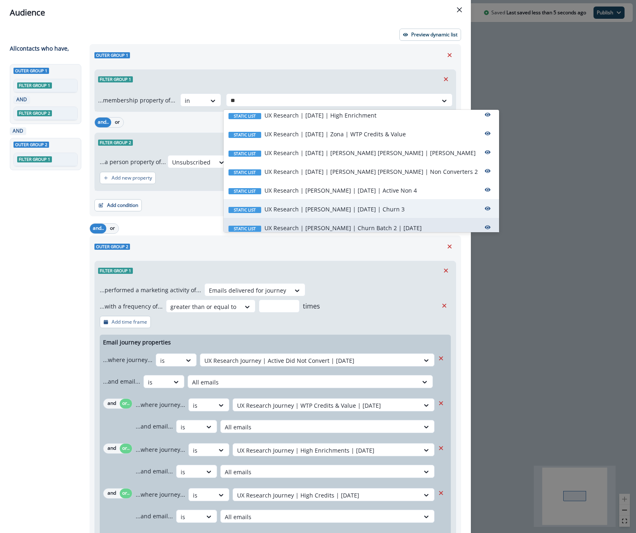
click at [339, 207] on p "UX Research | [PERSON_NAME] | [DATE] | Churn 3" at bounding box center [334, 209] width 140 height 9
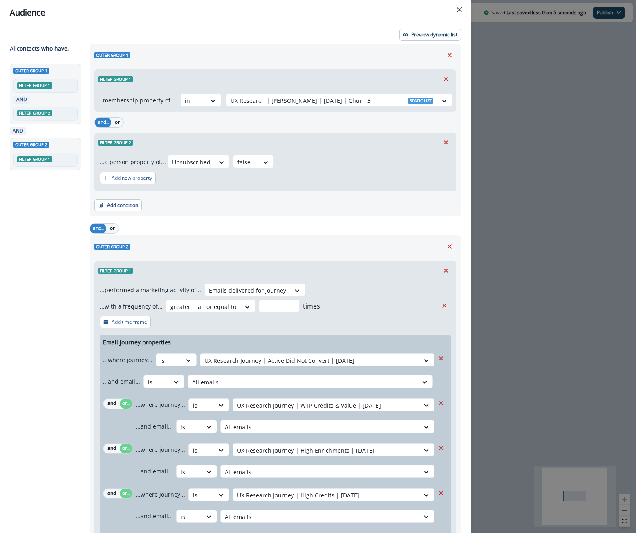
click at [338, 223] on div "and.. or" at bounding box center [274, 228] width 371 height 14
click at [436, 35] on p "Preview dynamic list" at bounding box center [434, 35] width 46 height 6
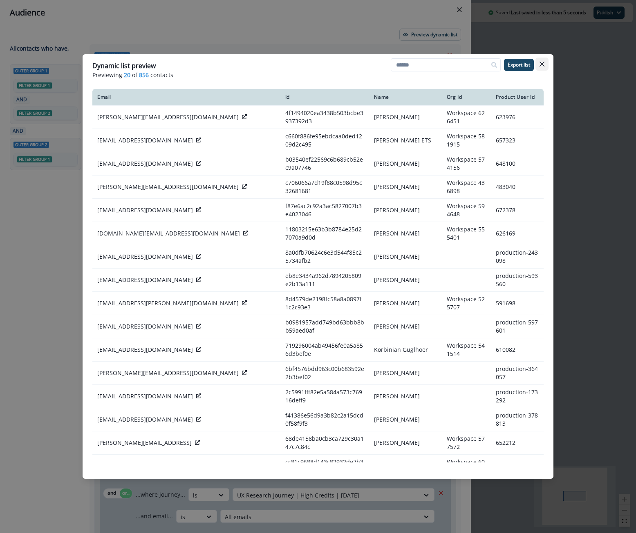
click at [541, 64] on icon "Close" at bounding box center [541, 64] width 5 height 5
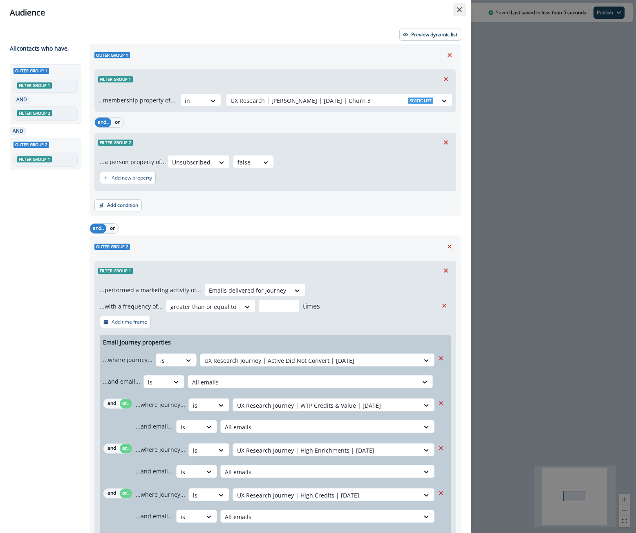
click at [457, 8] on icon "Close" at bounding box center [459, 9] width 5 height 5
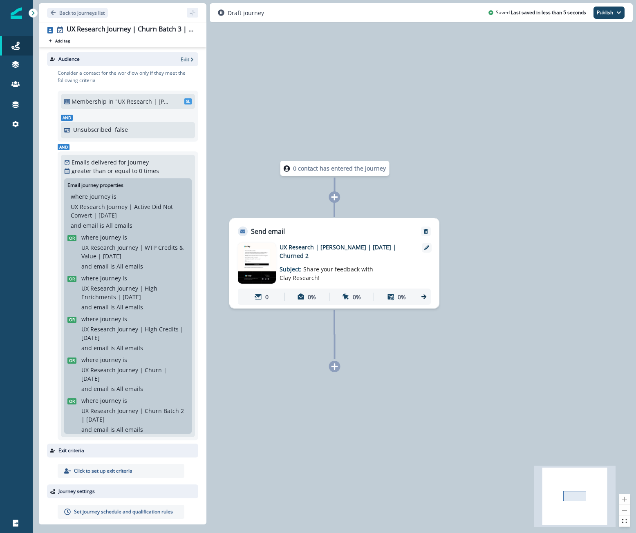
click at [355, 266] on span "Share your feedback with Clay Research!" at bounding box center [326, 274] width 94 height 16
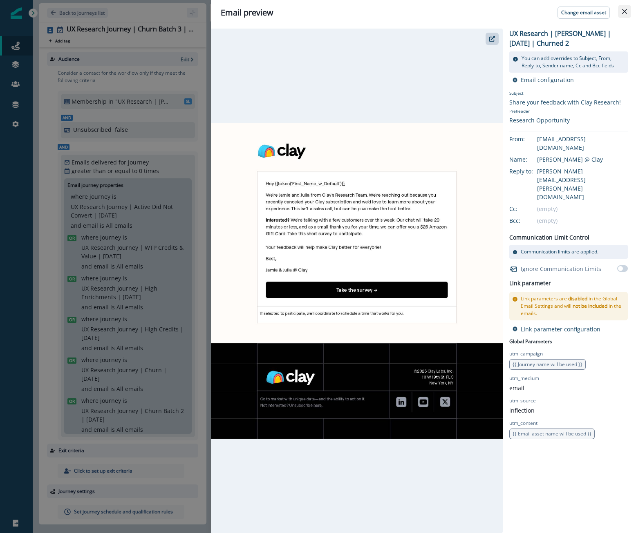
click at [619, 15] on button "Close" at bounding box center [624, 11] width 13 height 13
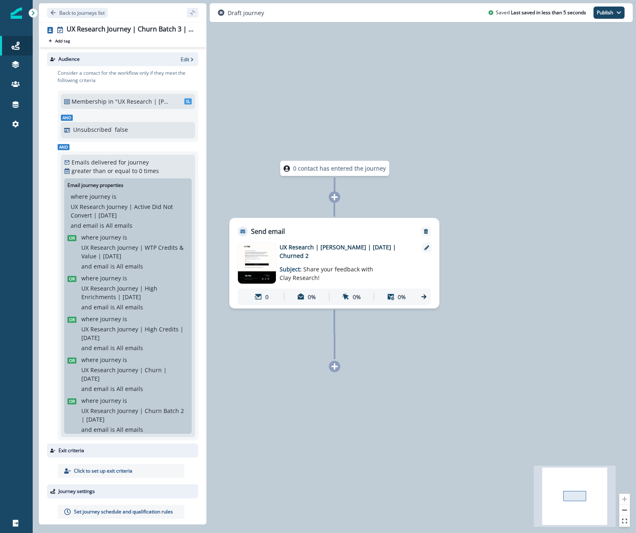
click at [563, 153] on div "0 contact has entered the journey Send email Email asset changed, journey repor…" at bounding box center [334, 266] width 603 height 533
click at [108, 509] on p "Set journey schedule and qualification rules" at bounding box center [123, 512] width 99 height 7
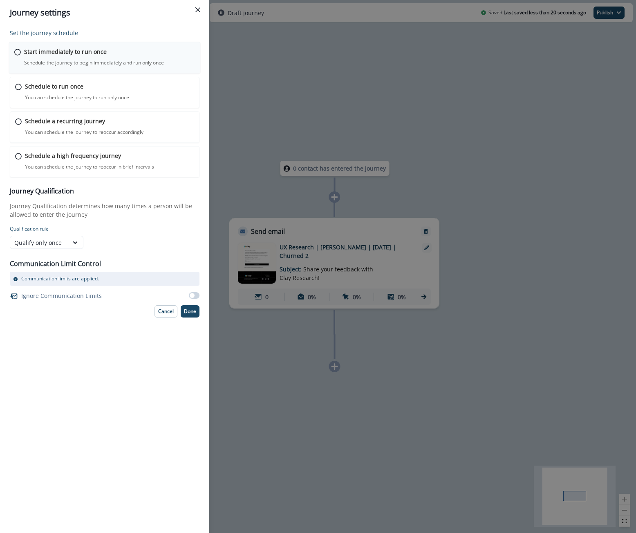
click at [114, 63] on p "Schedule the journey to begin immediately and run only once" at bounding box center [94, 62] width 140 height 7
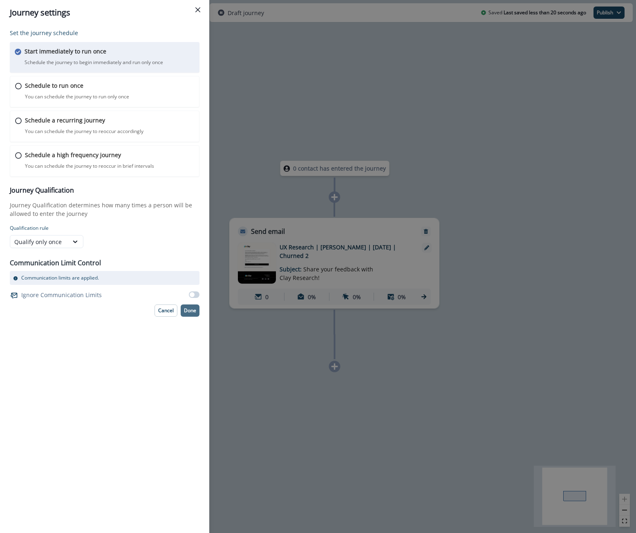
click at [190, 311] on p "Done" at bounding box center [190, 311] width 12 height 6
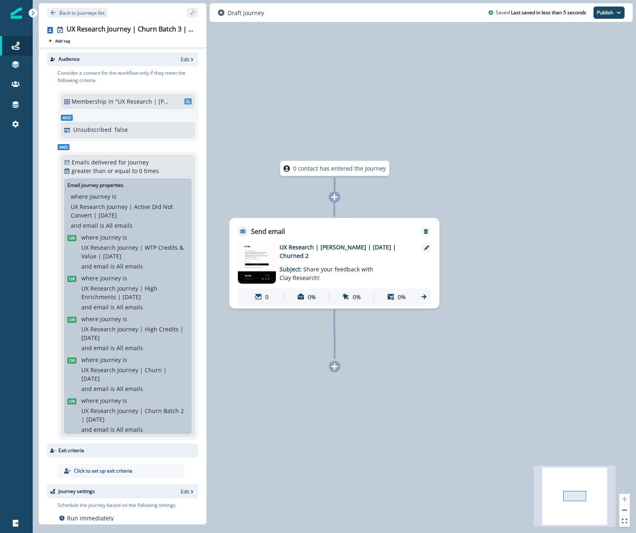
click at [142, 317] on div "where journey is UX Research Journey | High Credits | [DATE]" at bounding box center [133, 328] width 104 height 27
click at [118, 99] on p ""UX Research | [PERSON_NAME] | [DATE] | Churn 3"" at bounding box center [142, 101] width 55 height 9
click at [191, 55] on div "Audience Edit" at bounding box center [122, 59] width 151 height 14
click at [185, 58] on p "Edit" at bounding box center [185, 59] width 9 height 7
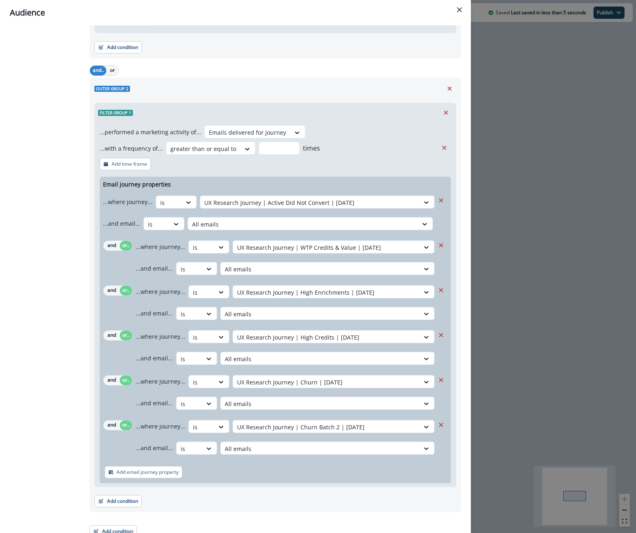
scroll to position [166, 0]
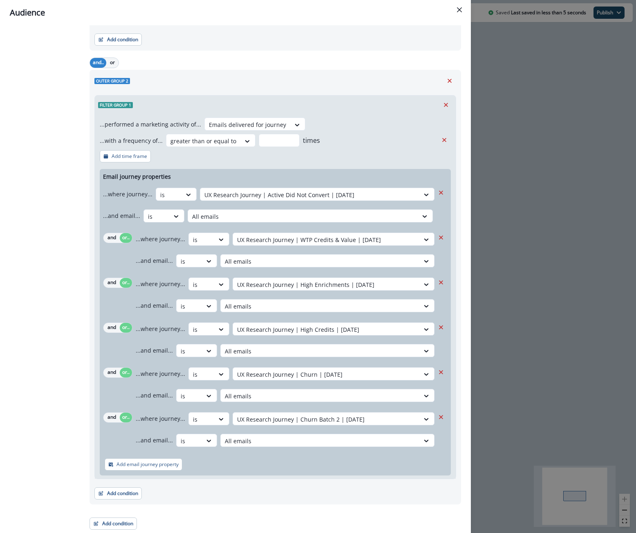
click at [535, 317] on div "Audience Preview dynamic list All contact s who have, Outer group 1 Filter grou…" at bounding box center [318, 266] width 636 height 533
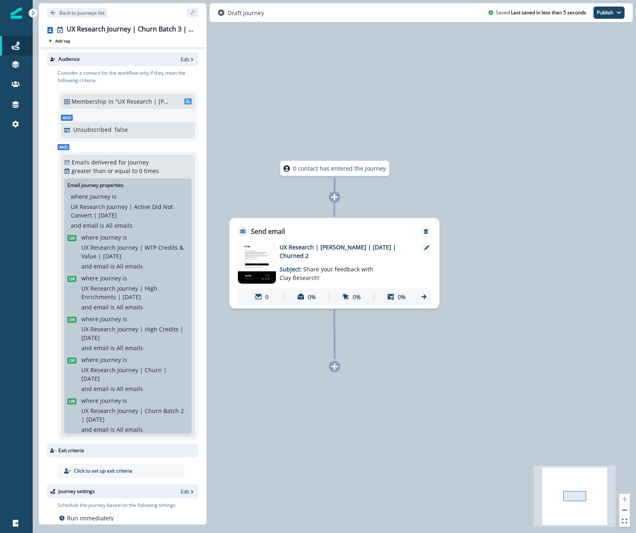
click at [356, 249] on p "UX Research | [PERSON_NAME] | [DATE] | Churned 2" at bounding box center [344, 251] width 131 height 17
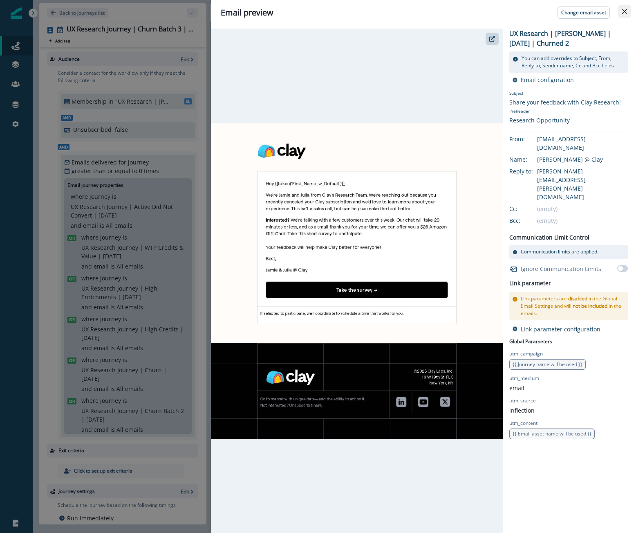
click at [625, 9] on icon "Close" at bounding box center [624, 11] width 5 height 5
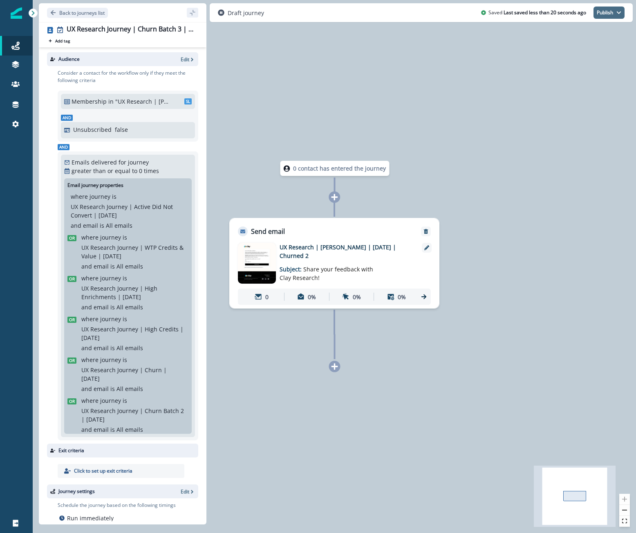
click at [609, 16] on button "Publish" at bounding box center [608, 13] width 31 height 12
click at [605, 13] on button "Publish" at bounding box center [608, 13] width 31 height 12
click at [608, 11] on button "Publish" at bounding box center [608, 13] width 31 height 12
click at [602, 30] on button "as active journey" at bounding box center [578, 33] width 91 height 15
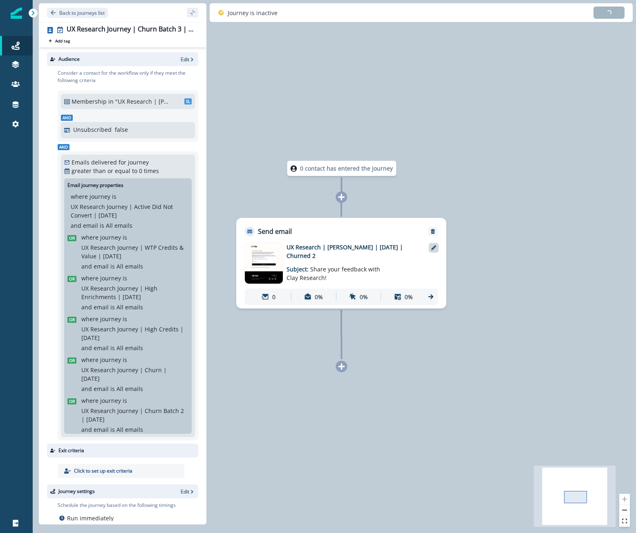
click at [437, 248] on div at bounding box center [433, 248] width 10 height 10
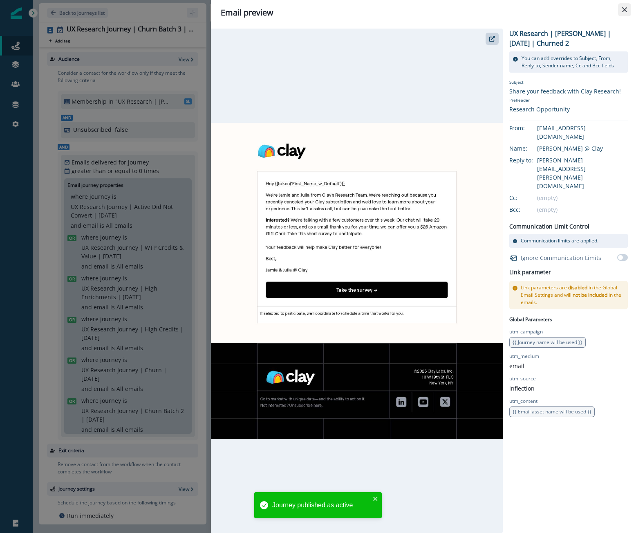
click at [625, 11] on icon "Close" at bounding box center [624, 9] width 5 height 5
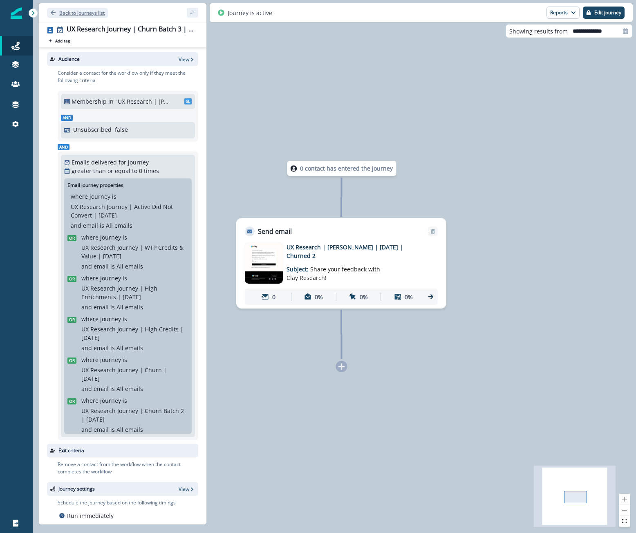
click at [85, 15] on p "Back to journeys list" at bounding box center [81, 12] width 45 height 7
